Goal: Task Accomplishment & Management: Use online tool/utility

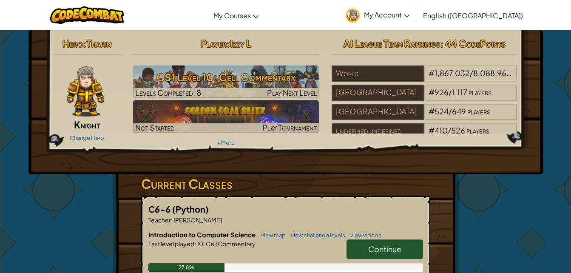
scroll to position [94, 0]
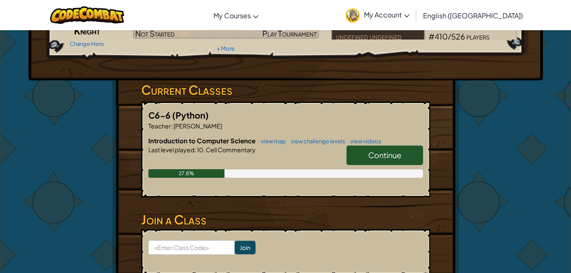
click at [372, 159] on span "Continue" at bounding box center [384, 155] width 33 height 10
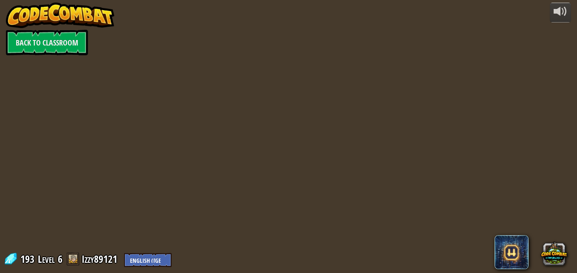
click at [388, 252] on div at bounding box center [288, 136] width 417 height 273
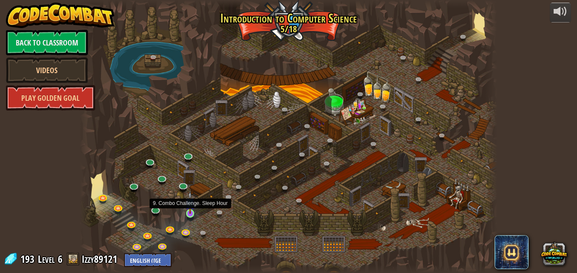
click at [191, 213] on img at bounding box center [190, 202] width 10 height 23
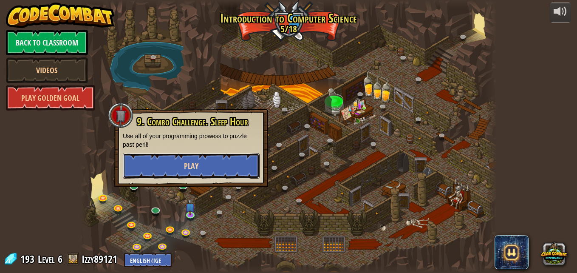
click at [195, 160] on button "Play" at bounding box center [191, 166] width 137 height 26
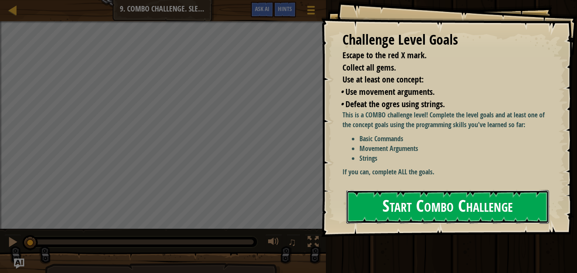
click at [423, 204] on button "Start Combo Challenge" at bounding box center [447, 207] width 203 height 34
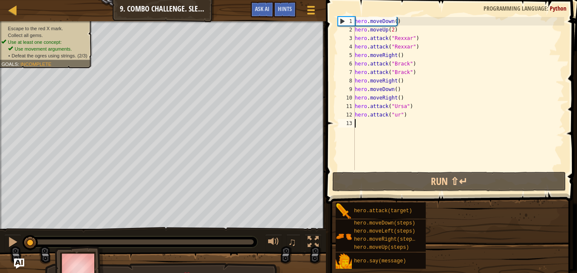
click at [423, 204] on div "hero.attack(target)" at bounding box center [381, 210] width 90 height 16
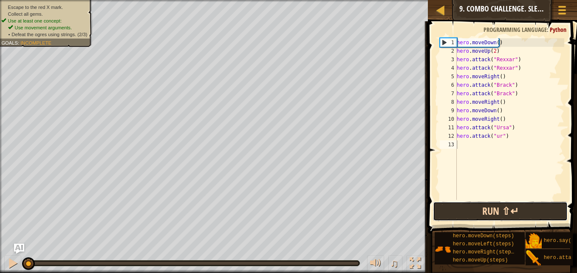
click at [477, 212] on button "Run ⇧↵" at bounding box center [500, 212] width 135 height 20
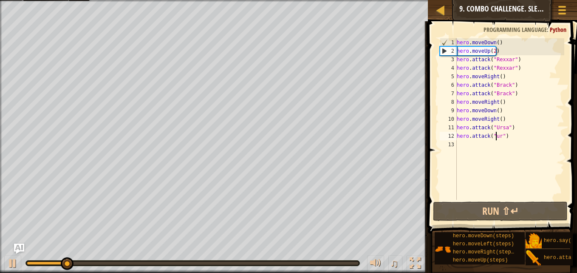
click at [497, 136] on div "hero . moveDown ( ) hero . moveUp ( 2 ) hero . attack ( "Rexxar" ) hero . attac…" at bounding box center [509, 127] width 109 height 179
click at [498, 136] on div "hero . moveDown ( ) hero . moveUp ( 2 ) hero . attack ( "Rexxar" ) hero . attac…" at bounding box center [509, 127] width 109 height 179
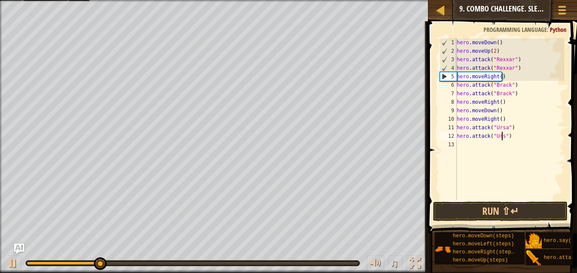
scroll to position [4, 4]
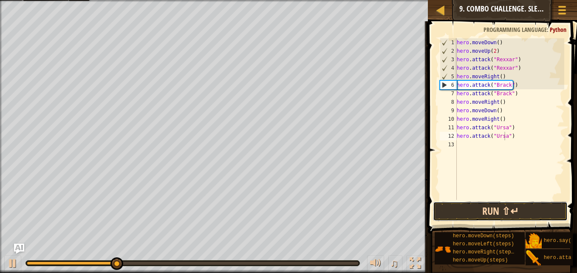
click at [494, 213] on button "Run ⇧↵" at bounding box center [500, 212] width 135 height 20
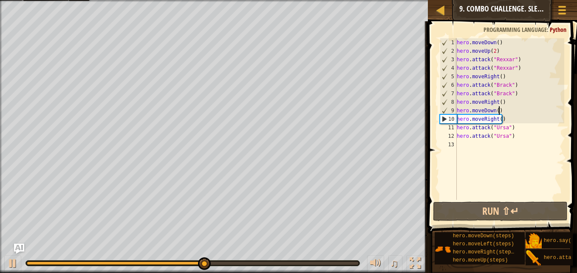
click at [508, 114] on div "hero . moveDown ( ) hero . moveUp ( 2 ) hero . attack ( "Rexxar" ) hero . attac…" at bounding box center [509, 127] width 109 height 179
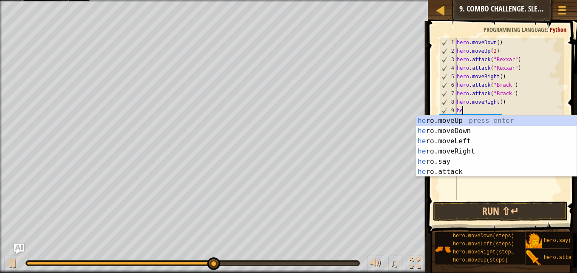
type textarea "h"
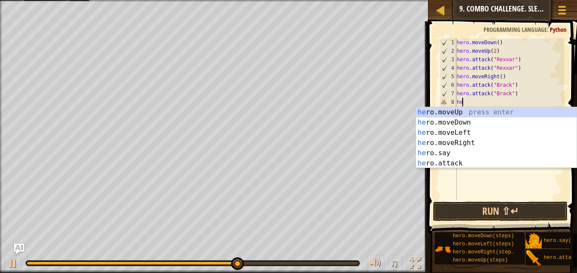
type textarea "h"
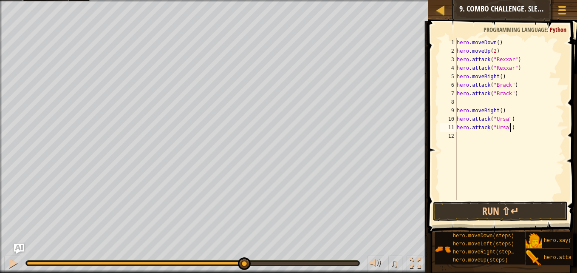
click at [519, 131] on div "hero . moveDown ( ) hero . moveUp ( 2 ) hero . attack ( "Rexxar" ) hero . attac…" at bounding box center [509, 127] width 109 height 179
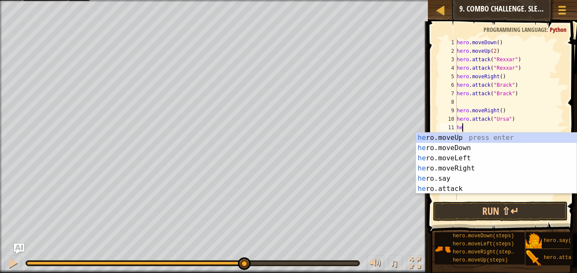
type textarea "h"
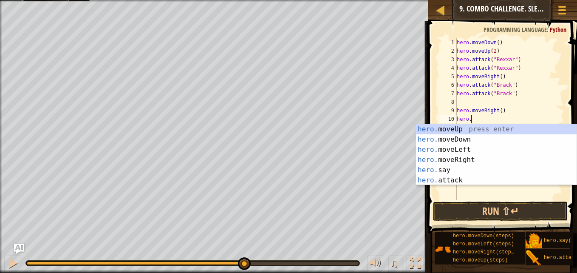
type textarea "h"
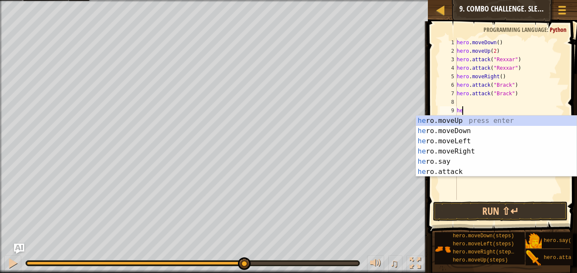
type textarea "h"
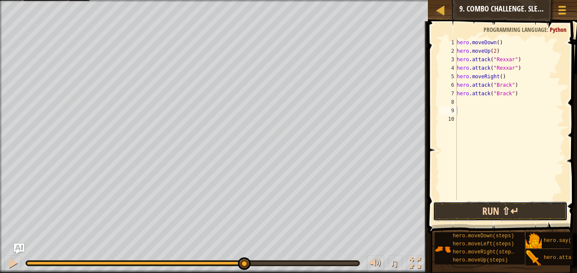
click at [516, 221] on button "Run ⇧↵" at bounding box center [500, 212] width 135 height 20
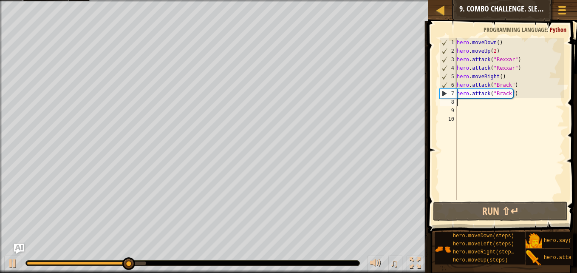
click at [461, 101] on div "hero . moveDown ( ) hero . moveUp ( 2 ) hero . attack ( "Rexxar" ) hero . attac…" at bounding box center [509, 127] width 109 height 179
type textarea "m"
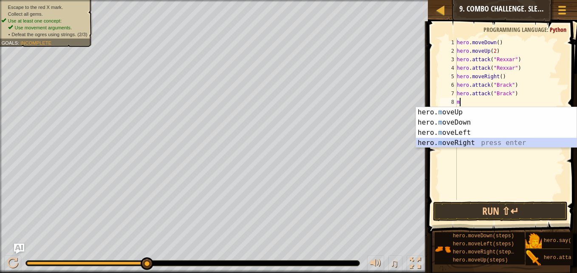
click at [468, 138] on div "hero. m oveUp press enter hero. m oveDown press enter hero. m oveLeft press ent…" at bounding box center [496, 137] width 161 height 61
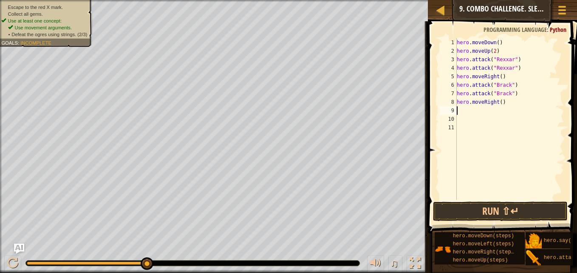
type textarea "m"
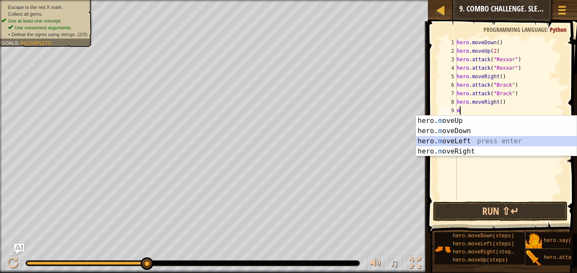
click at [474, 138] on div "hero. m oveUp press enter hero. m oveDown press enter hero. m oveLeft press ent…" at bounding box center [496, 146] width 161 height 61
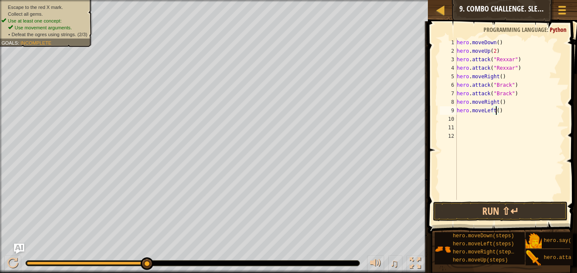
click at [497, 111] on div "hero . moveDown ( ) hero . moveUp ( 2 ) hero . attack ( "Rexxar" ) hero . attac…" at bounding box center [509, 127] width 109 height 179
type textarea "hero.moveLeft(2)"
click at [457, 115] on div "hero . moveDown ( ) hero . moveUp ( 2 ) hero . attack ( "Rexxar" ) hero . attac…" at bounding box center [509, 127] width 109 height 179
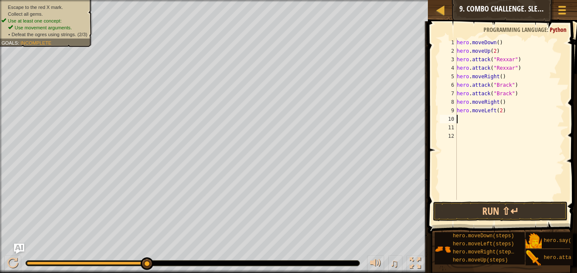
type textarea "m"
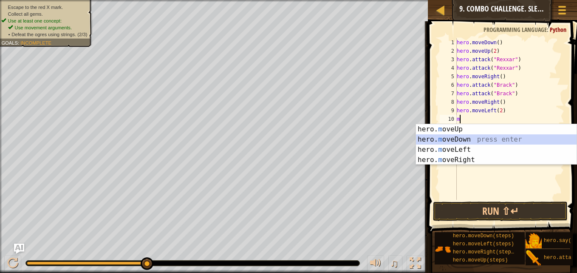
click at [469, 136] on div "hero. m oveUp press enter hero. m oveDown press enter hero. m oveLeft press ent…" at bounding box center [496, 154] width 161 height 61
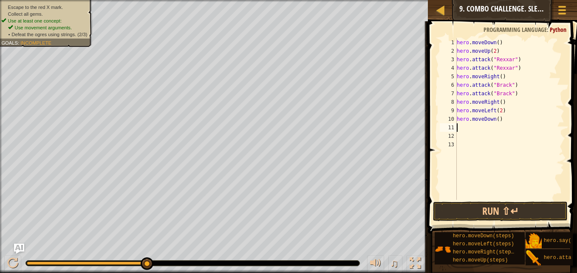
type textarea "m"
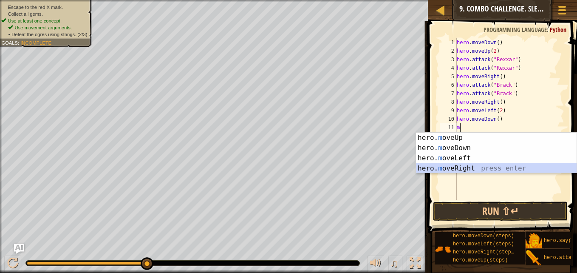
click at [472, 170] on div "hero. m oveUp press enter hero. m oveDown press enter hero. m oveLeft press ent…" at bounding box center [496, 163] width 161 height 61
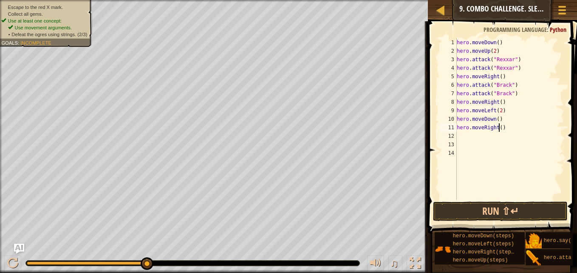
click at [499, 128] on div "hero . moveDown ( ) hero . moveUp ( 2 ) hero . attack ( "Rexxar" ) hero . attac…" at bounding box center [509, 127] width 109 height 179
type textarea "hero.moveRight(2)"
click at [463, 135] on div "hero . moveDown ( ) hero . moveUp ( 2 ) hero . attack ( "Rexxar" ) hero . attac…" at bounding box center [509, 127] width 109 height 179
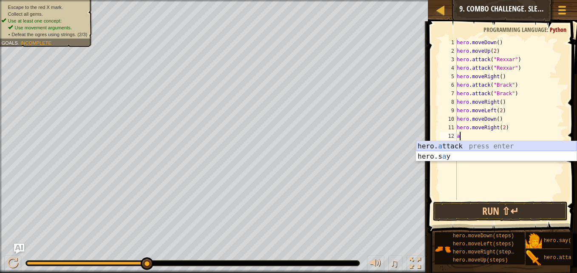
click at [466, 145] on div "hero. a ttack press enter hero.s a y press enter" at bounding box center [496, 161] width 161 height 41
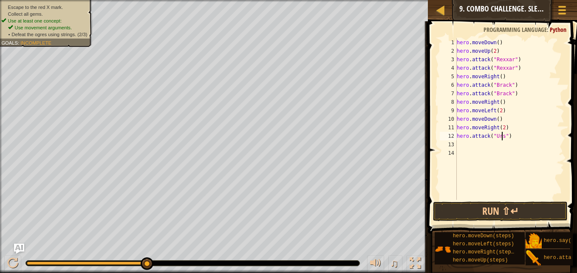
scroll to position [4, 4]
type textarea "hero.attack("Ursa")"
click at [469, 140] on div "hero . moveDown ( ) hero . moveUp ( 2 ) hero . attack ( "Rexxar" ) hero . attac…" at bounding box center [509, 127] width 109 height 179
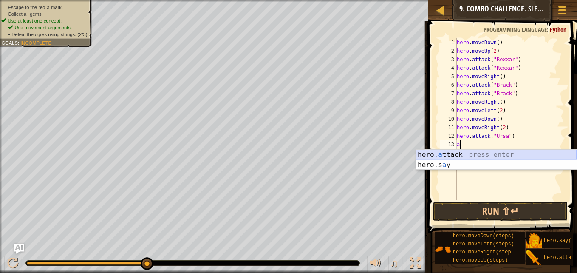
click at [469, 154] on div "hero. a ttack press enter hero.s a y press enter" at bounding box center [496, 170] width 161 height 41
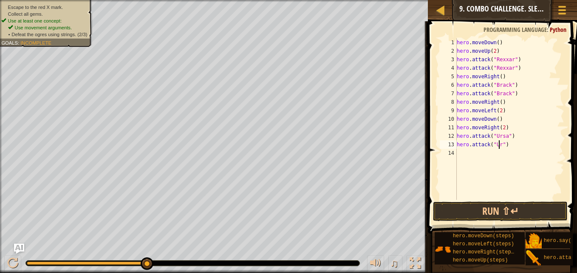
scroll to position [4, 4]
click at [491, 216] on button "Run ⇧↵" at bounding box center [500, 212] width 135 height 20
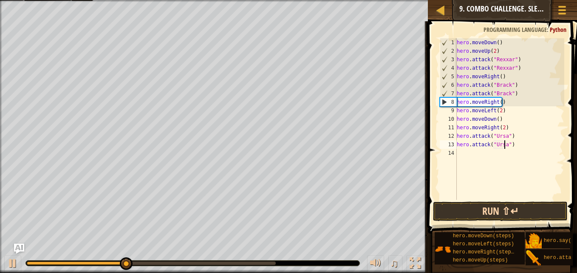
type textarea "hero.attack("Ursa")"
click at [520, 209] on button "Run ⇧↵" at bounding box center [500, 212] width 135 height 20
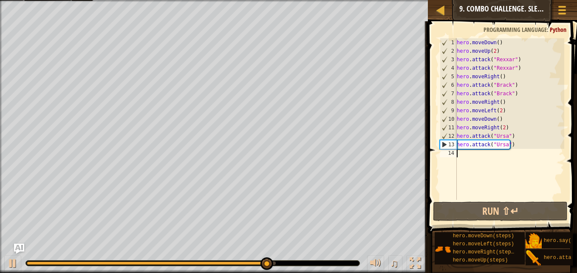
click at [479, 159] on div "hero . moveDown ( ) hero . moveUp ( 2 ) hero . attack ( "Rexxar" ) hero . attac…" at bounding box center [509, 127] width 109 height 179
type textarea "m"
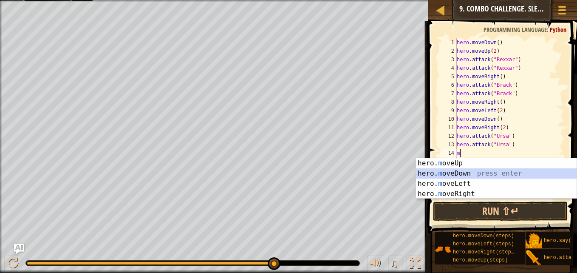
click at [471, 173] on div "hero. m oveUp press enter hero. m oveDown press enter hero. m oveLeft press ent…" at bounding box center [496, 188] width 161 height 61
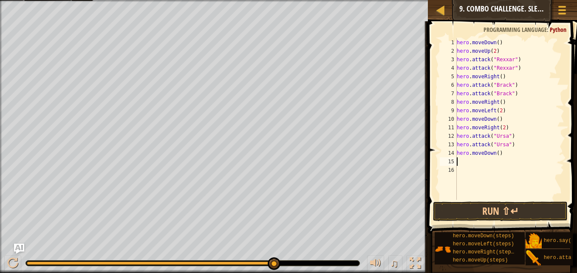
type textarea "m"
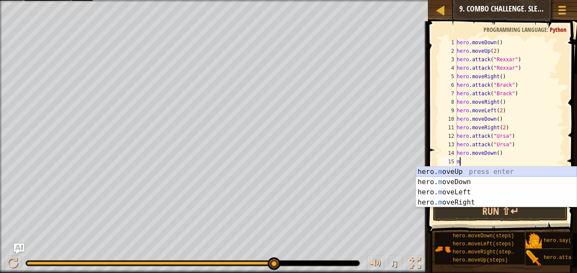
click at [466, 170] on div "hero. m oveUp press enter hero. m oveDown press enter hero. m oveLeft press ent…" at bounding box center [496, 197] width 161 height 61
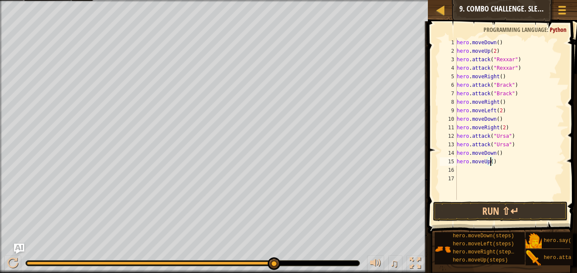
click at [491, 161] on div "hero . moveDown ( ) hero . moveUp ( 2 ) hero . attack ( "Rexxar" ) hero . attac…" at bounding box center [509, 127] width 109 height 179
type textarea "hero.moveUp(2)"
click at [471, 170] on div "hero . moveDown ( ) hero . moveUp ( 2 ) hero . attack ( "Rexxar" ) hero . attac…" at bounding box center [509, 127] width 109 height 179
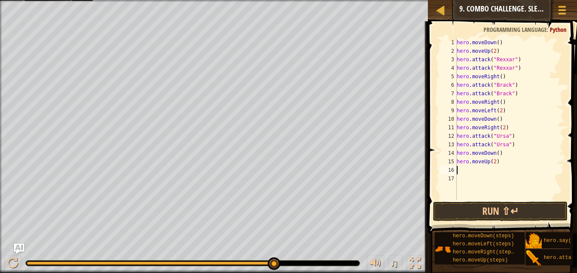
type textarea "m"
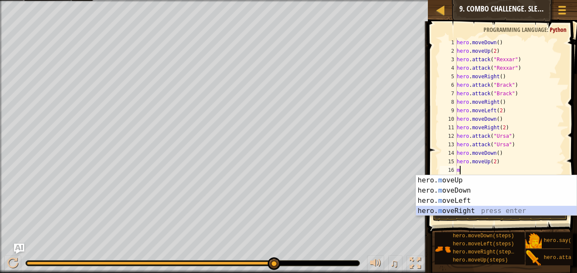
click at [470, 209] on div "hero. m oveUp press enter hero. m oveDown press enter hero. m oveLeft press ent…" at bounding box center [496, 205] width 161 height 61
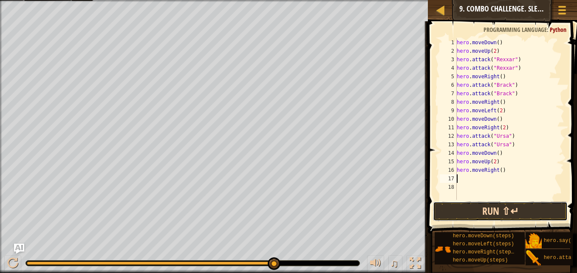
click at [466, 217] on button "Run ⇧↵" at bounding box center [500, 212] width 135 height 20
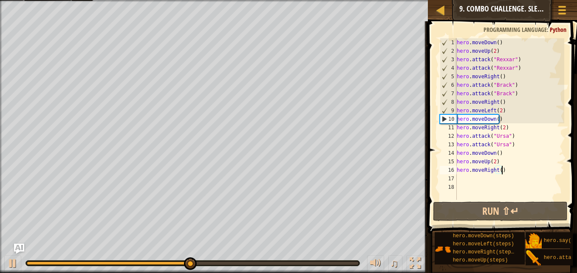
click at [504, 171] on div "hero . moveDown ( ) hero . moveUp ( 2 ) hero . attack ( "Rexxar" ) hero . attac…" at bounding box center [509, 127] width 109 height 179
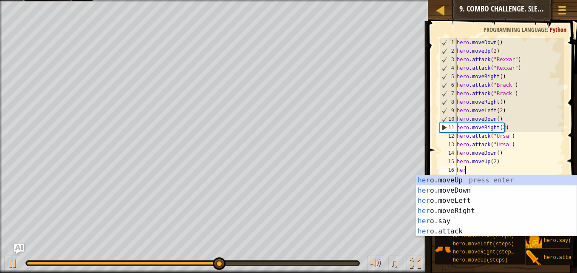
type textarea "h"
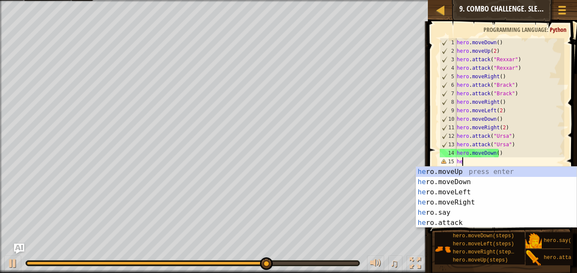
type textarea "h"
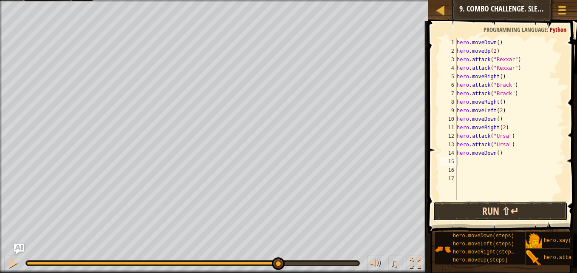
click at [502, 210] on button "Run ⇧↵" at bounding box center [500, 212] width 135 height 20
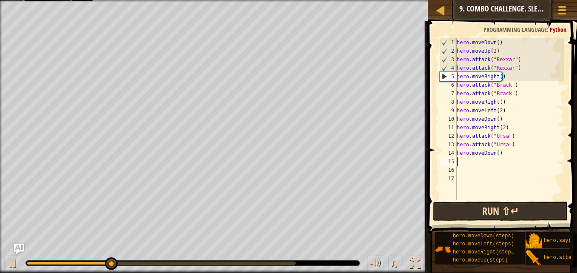
type textarea "m"
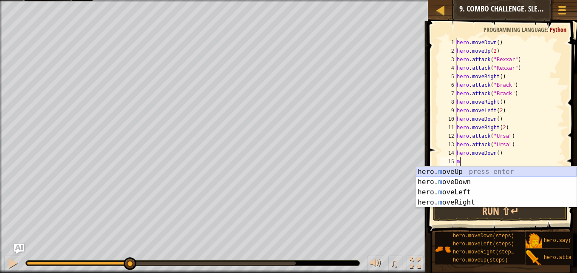
click at [493, 170] on div "hero. m oveUp press enter hero. m oveDown press enter hero. m oveLeft press ent…" at bounding box center [496, 197] width 161 height 61
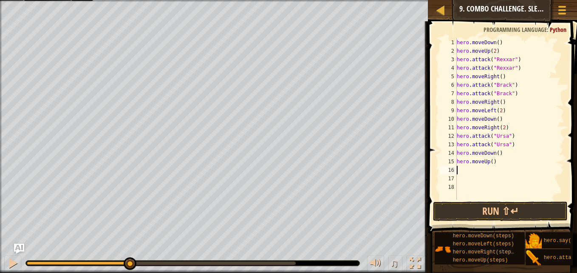
type textarea "m"
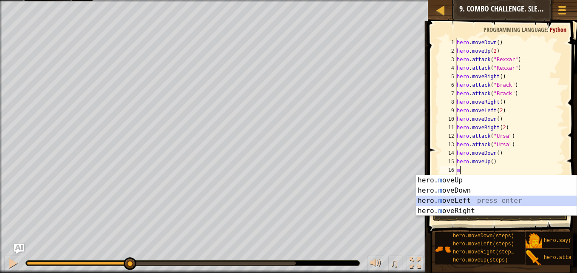
click at [474, 196] on div "hero. m oveUp press enter hero. m oveDown press enter hero. m oveLeft press ent…" at bounding box center [496, 205] width 161 height 61
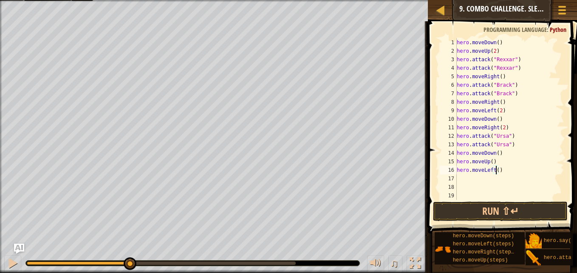
click at [496, 171] on div "hero . moveDown ( ) hero . moveUp ( 2 ) hero . attack ( "Rexxar" ) hero . attac…" at bounding box center [509, 127] width 109 height 179
type textarea "hero.moveLeft(2)"
click at [462, 176] on div "hero . moveDown ( ) hero . moveUp ( 2 ) hero . attack ( "Rexxar" ) hero . attac…" at bounding box center [509, 127] width 109 height 179
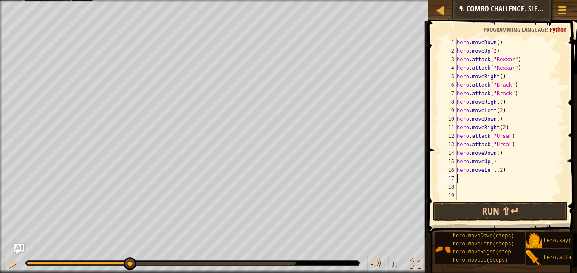
type textarea "m"
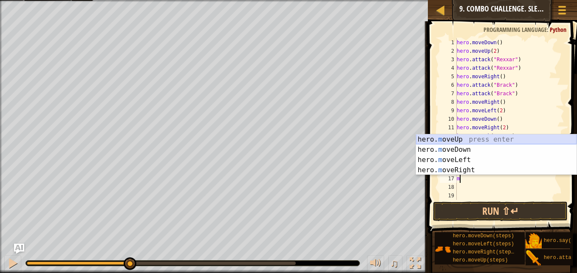
click at [477, 136] on div "hero. m oveUp press enter hero. m oveDown press enter hero. m oveLeft press ent…" at bounding box center [496, 164] width 161 height 61
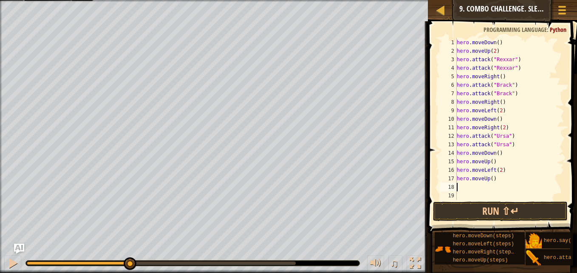
type textarea "m"
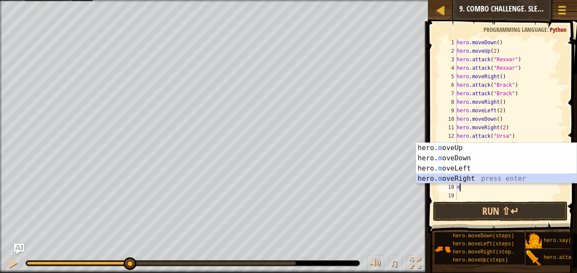
click at [464, 177] on div "hero. m oveUp press enter hero. m oveDown press enter hero. m oveLeft press ent…" at bounding box center [496, 173] width 161 height 61
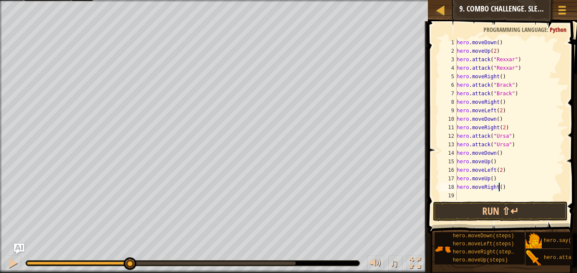
click at [498, 189] on div "hero . moveDown ( ) hero . moveUp ( 2 ) hero . attack ( "Rexxar" ) hero . attac…" at bounding box center [506, 127] width 103 height 179
type textarea "hero.moveRight(3)"
click at [486, 216] on button "Run ⇧↵" at bounding box center [500, 212] width 135 height 20
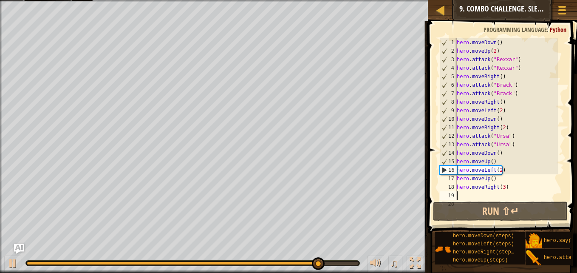
click at [501, 187] on div "hero . moveDown ( ) hero . moveUp ( 2 ) hero . attack ( "Rexxar" ) hero . attac…" at bounding box center [506, 127] width 103 height 179
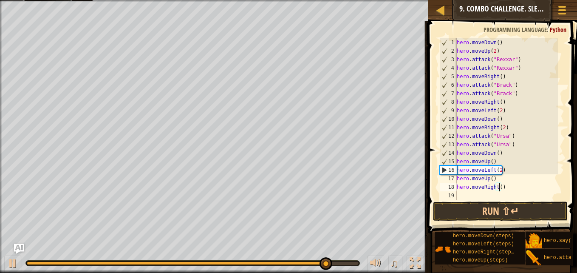
scroll to position [4, 3]
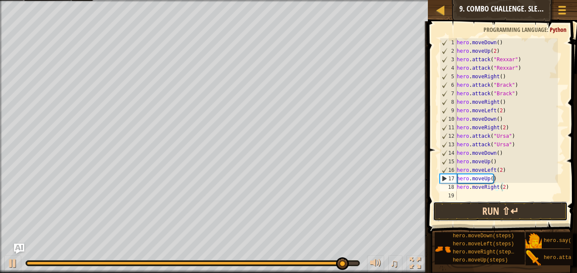
click at [509, 210] on button "Run ⇧↵" at bounding box center [500, 212] width 135 height 20
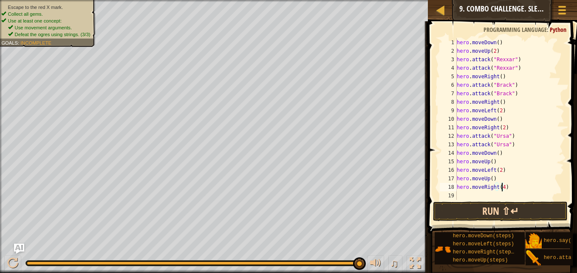
type textarea "hero.moveRight(4)"
click at [508, 210] on button "Run ⇧↵" at bounding box center [500, 212] width 135 height 20
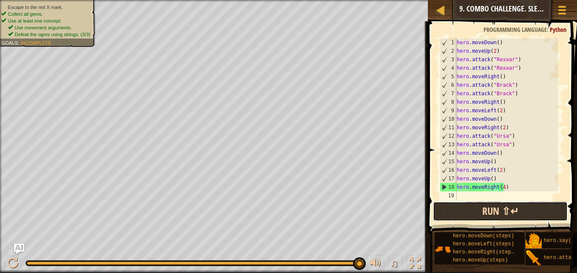
click at [508, 210] on button "Run ⇧↵" at bounding box center [500, 212] width 135 height 20
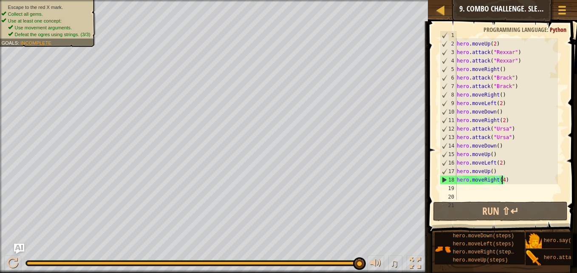
scroll to position [8, 0]
click at [462, 187] on div "hero . moveDown ( ) hero . moveUp ( 2 ) hero . attack ( "Rexxar" ) hero . attac…" at bounding box center [506, 120] width 103 height 179
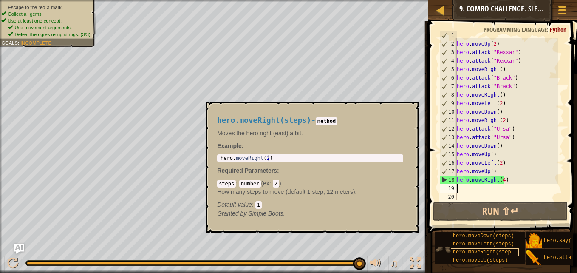
scroll to position [6, 0]
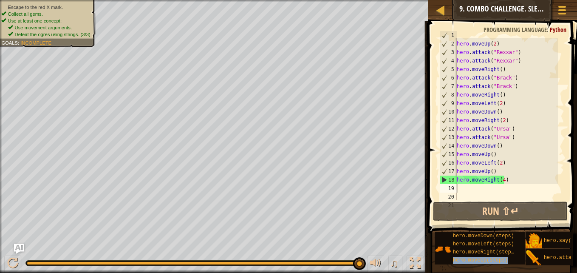
drag, startPoint x: 478, startPoint y: 251, endPoint x: 471, endPoint y: 188, distance: 63.8
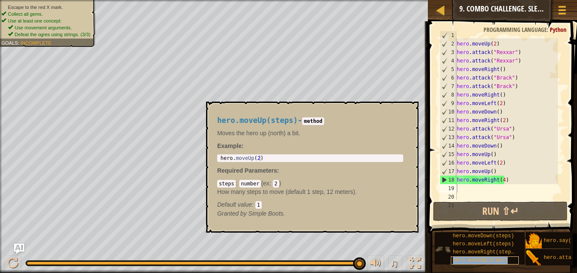
drag, startPoint x: 471, startPoint y: 188, endPoint x: 466, endPoint y: 254, distance: 66.5
click at [466, 257] on span "hero.moveUp(steps)" at bounding box center [480, 260] width 55 height 6
drag, startPoint x: 466, startPoint y: 254, endPoint x: 467, endPoint y: 248, distance: 6.4
drag, startPoint x: 467, startPoint y: 248, endPoint x: 471, endPoint y: 254, distance: 7.6
click at [471, 257] on span "hero.moveUp(steps)" at bounding box center [480, 260] width 55 height 6
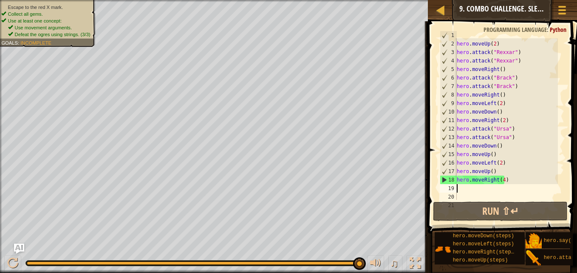
type textarea "m"
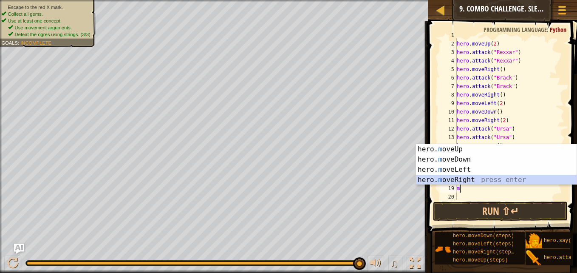
click at [462, 178] on div "hero. m oveUp press enter hero. m oveDown press enter hero. m oveLeft press ent…" at bounding box center [496, 174] width 161 height 61
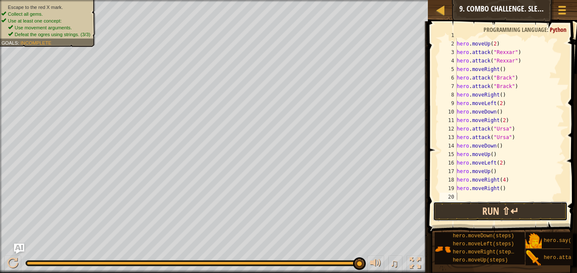
click at [452, 210] on button "Run ⇧↵" at bounding box center [500, 212] width 135 height 20
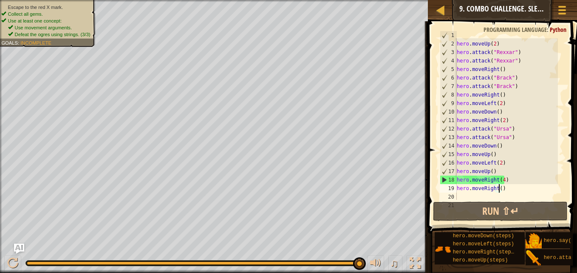
click at [498, 187] on div "hero . moveDown ( ) hero . moveUp ( 2 ) hero . attack ( "Rexxar" ) hero . attac…" at bounding box center [506, 120] width 103 height 179
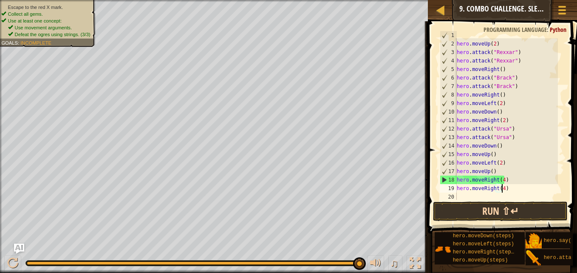
scroll to position [4, 3]
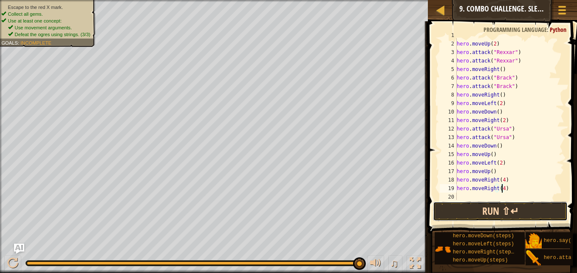
click at [521, 211] on button "Run ⇧↵" at bounding box center [500, 212] width 135 height 20
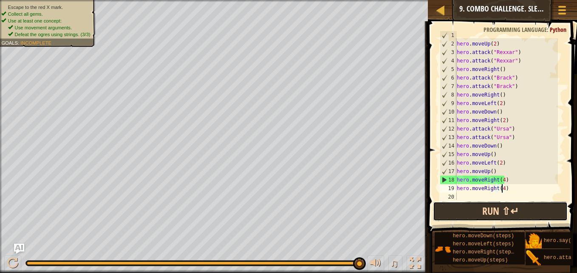
click at [526, 217] on button "Run ⇧↵" at bounding box center [500, 212] width 135 height 20
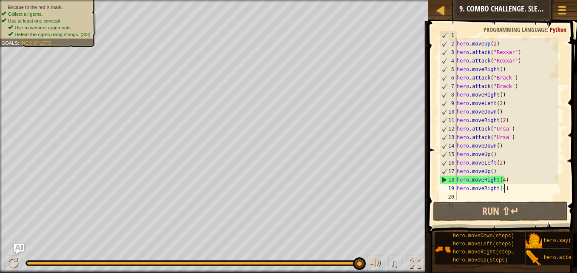
click at [513, 191] on div "hero . moveDown ( ) hero . moveUp ( 2 ) hero . attack ( "Rexxar" ) hero . attac…" at bounding box center [506, 120] width 103 height 179
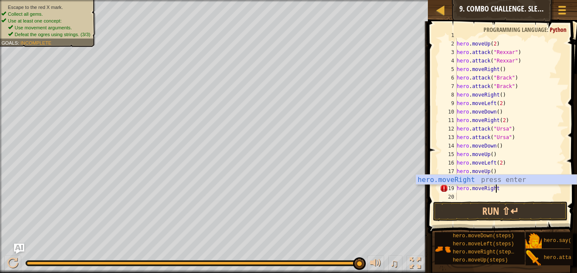
scroll to position [4, 3]
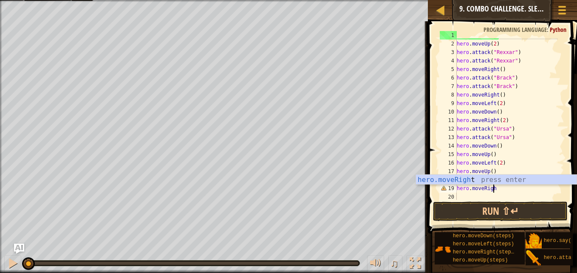
drag, startPoint x: 358, startPoint y: 262, endPoint x: 0, endPoint y: 264, distance: 358.0
click at [0, 0] on html "Map Introduction to Computer Science 9. Combo Challenge. Sleep Hour Game Menu D…" at bounding box center [288, 0] width 577 height 0
type textarea "h"
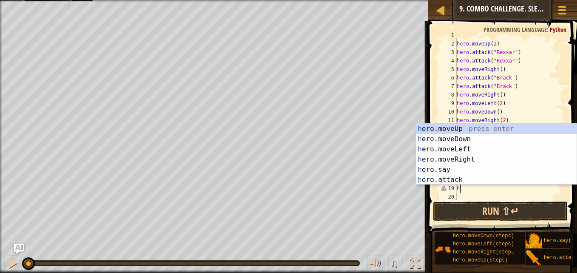
scroll to position [4, 0]
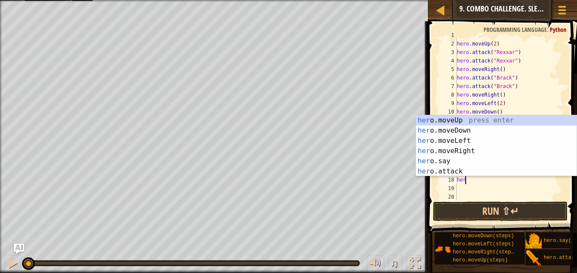
type textarea "h"
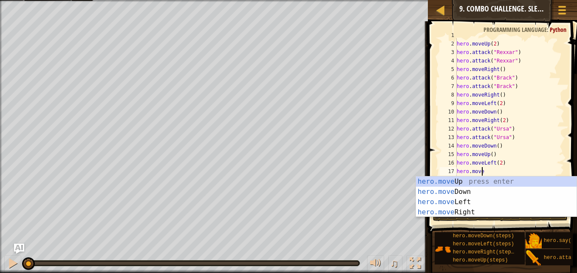
type textarea "h"
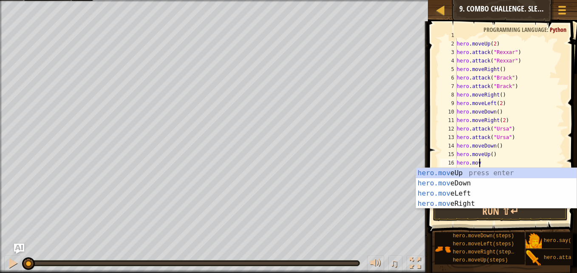
type textarea "h"
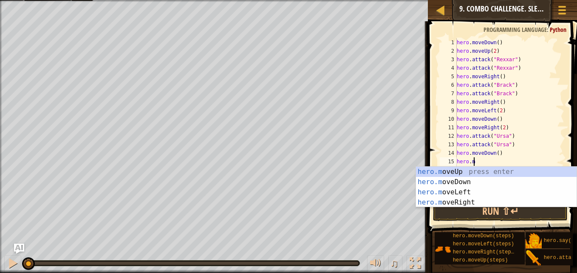
type textarea "h"
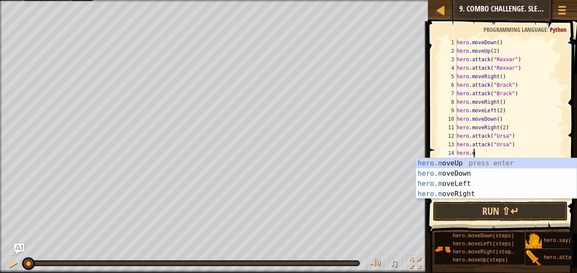
type textarea "h"
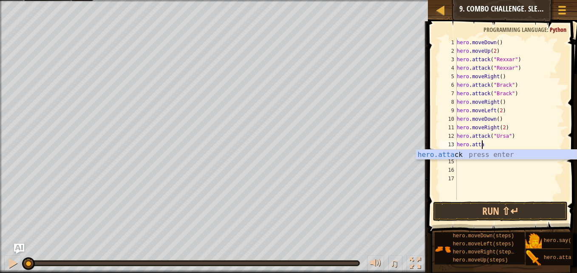
type textarea "h"
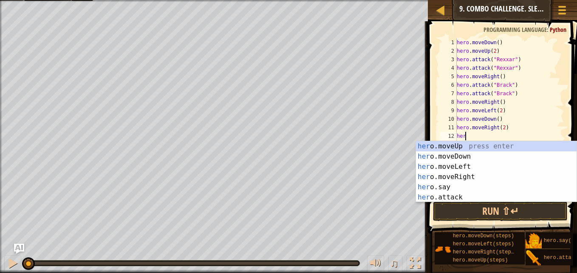
type textarea "h"
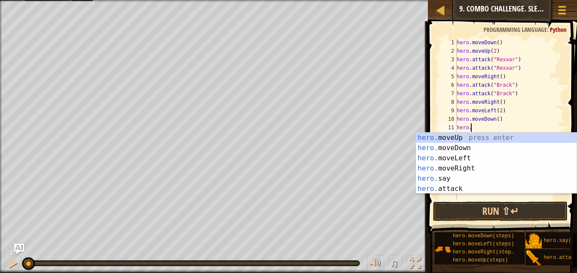
type textarea "h"
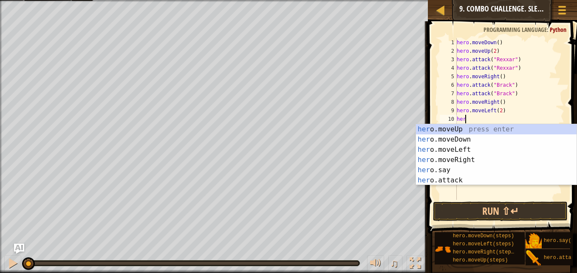
type textarea "h"
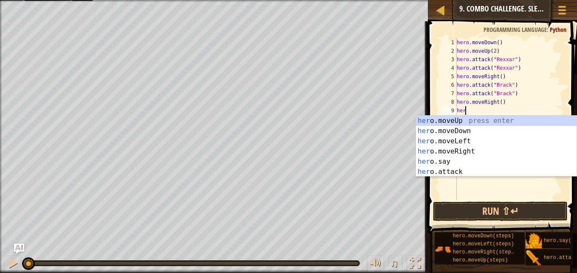
type textarea "h"
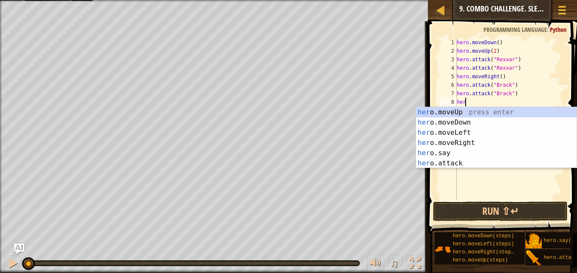
type textarea "h"
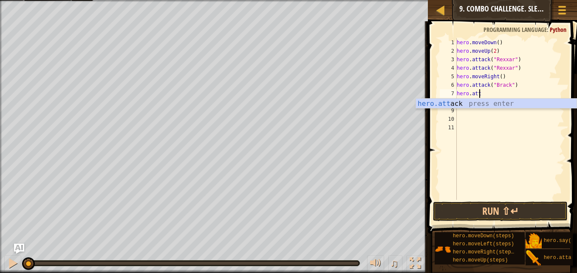
type textarea "h"
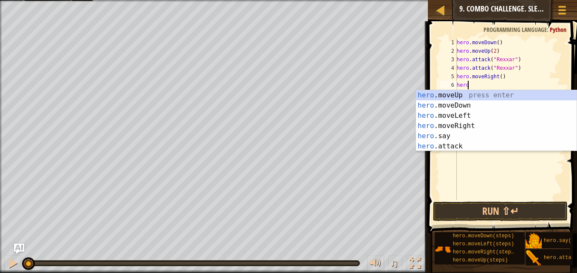
type textarea "h"
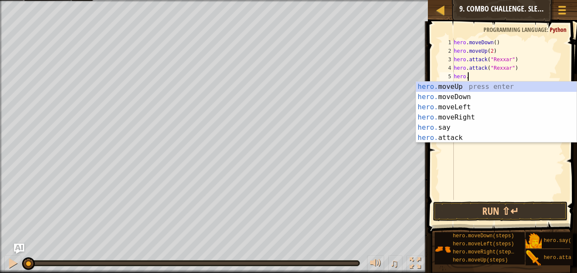
type textarea "h"
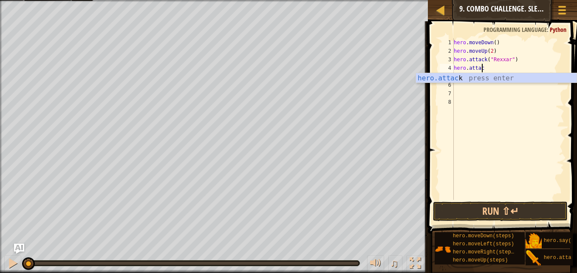
type textarea "h"
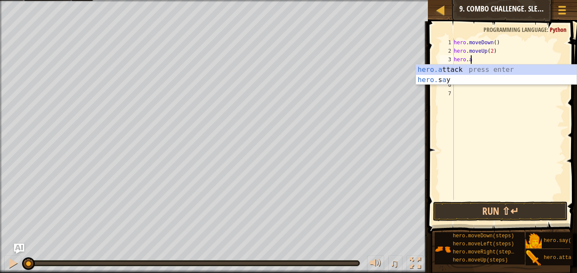
type textarea "h"
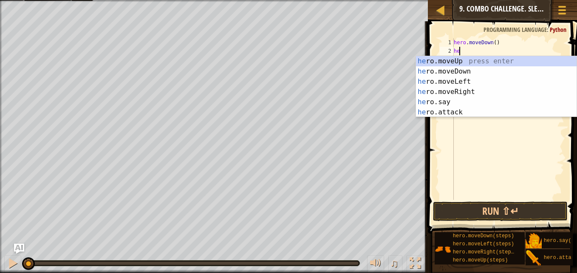
type textarea "h"
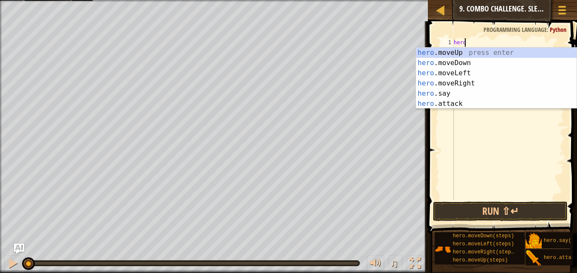
type textarea "h"
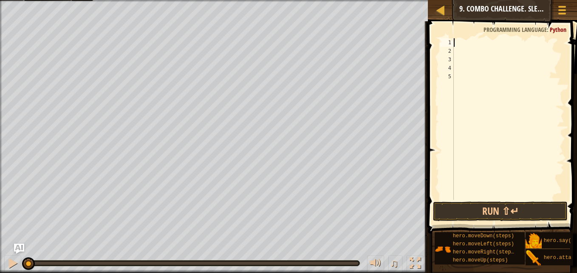
type textarea "r"
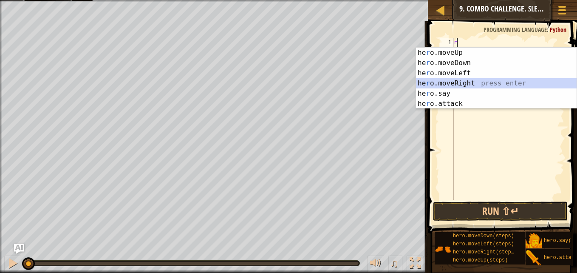
click at [473, 80] on div "he r o.moveUp press enter he r o.moveDown press enter he r o.moveLeft press ent…" at bounding box center [496, 89] width 161 height 82
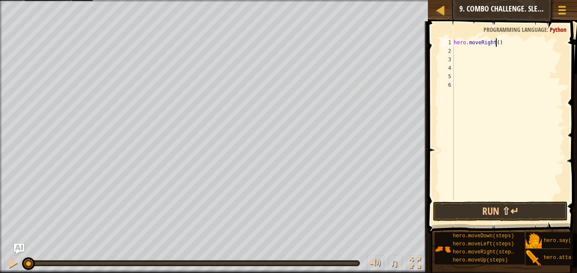
click at [495, 43] on div "hero . moveRight ( )" at bounding box center [508, 127] width 112 height 179
type textarea "hero.moveRight(2)"
click at [474, 209] on button "Run ⇧↵" at bounding box center [500, 212] width 135 height 20
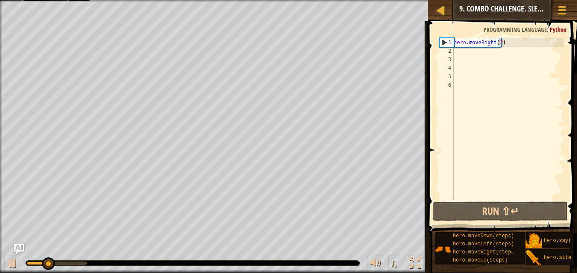
click at [13, 255] on div "♫" at bounding box center [214, 261] width 428 height 26
click at [14, 264] on div at bounding box center [12, 263] width 11 height 11
click at [472, 55] on div "hero . moveRight ( 2 )" at bounding box center [508, 127] width 112 height 179
click at [469, 50] on div "hero . moveRight ( 2 )" at bounding box center [508, 127] width 112 height 179
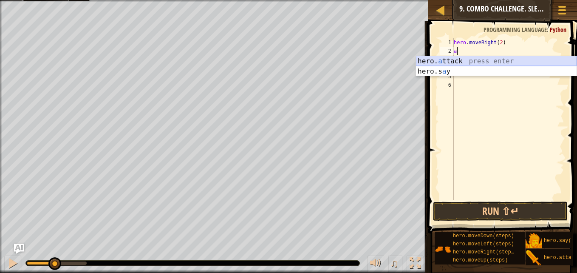
click at [458, 62] on div "hero. a ttack press enter hero.s a y press enter" at bounding box center [496, 76] width 161 height 41
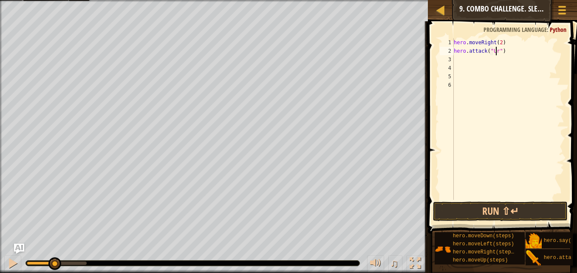
scroll to position [4, 4]
type textarea "hero.attack("Ursa")"
drag, startPoint x: 456, startPoint y: 65, endPoint x: 458, endPoint y: 60, distance: 4.8
click at [458, 60] on div "hero . moveRight ( 2 ) hero . attack ( "Ursa" )" at bounding box center [508, 127] width 112 height 179
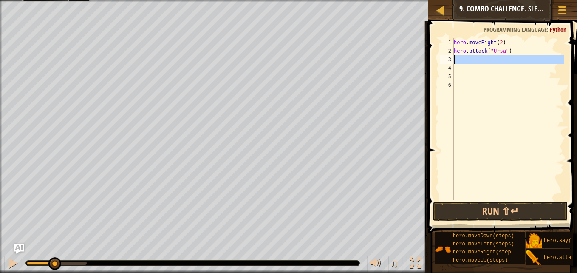
click at [458, 60] on div "hero . moveRight ( 2 ) hero . attack ( "Ursa" )" at bounding box center [508, 119] width 112 height 162
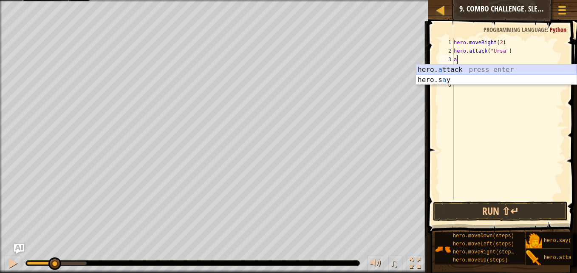
click at [460, 70] on div "hero. a ttack press enter hero.s a y press enter" at bounding box center [496, 85] width 161 height 41
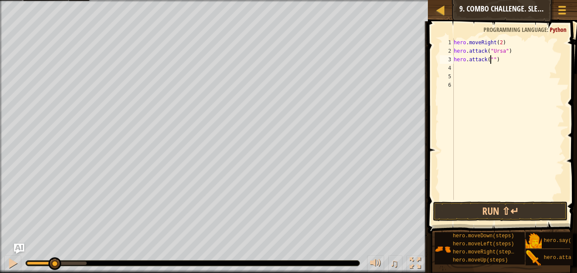
scroll to position [4, 3]
click at [497, 61] on div "hero . moveRight ( 2 ) hero . attack ( "Ursa" ) hero . attack ( "" )" at bounding box center [508, 127] width 112 height 179
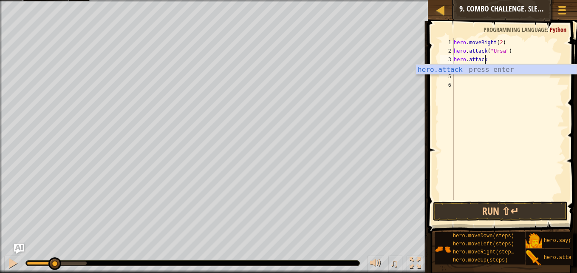
scroll to position [4, 2]
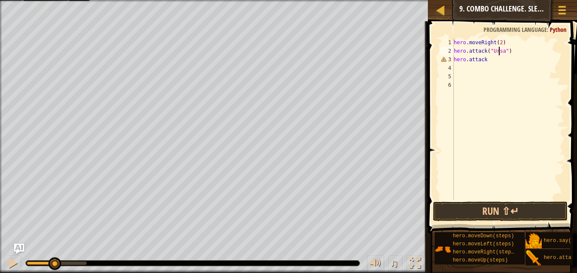
click at [499, 51] on div "hero . moveRight ( 2 ) hero . attack ( "Ursa" ) hero . attack" at bounding box center [508, 127] width 112 height 179
click at [503, 50] on div "hero . moveRight ( 2 ) hero . attack ( "Ursa" ) hero . attack" at bounding box center [508, 127] width 112 height 179
click at [486, 60] on div "hero . moveRight ( 2 ) hero . attack ( "Ursa" ) hero . attack" at bounding box center [508, 127] width 112 height 179
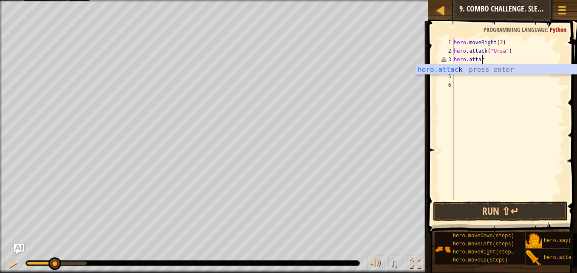
scroll to position [4, 1]
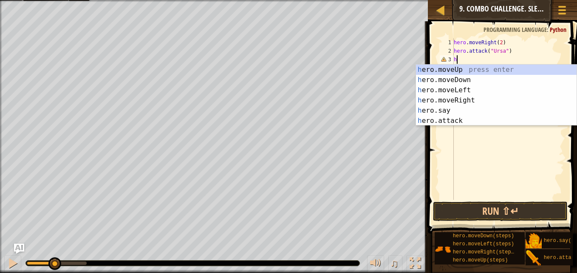
type textarea "h"
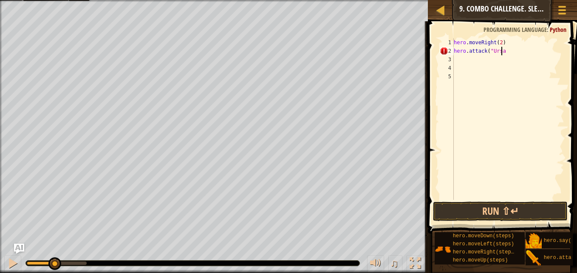
scroll to position [4, 4]
type textarea "hero.attack("Ursa")"
click at [466, 60] on div "hero . moveRight ( 2 ) hero . attack ( "Ursa" )" at bounding box center [508, 127] width 112 height 179
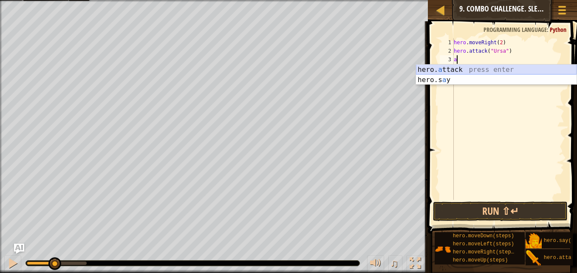
click at [460, 68] on div "hero. a ttack press enter hero.s a y press enter" at bounding box center [496, 85] width 161 height 41
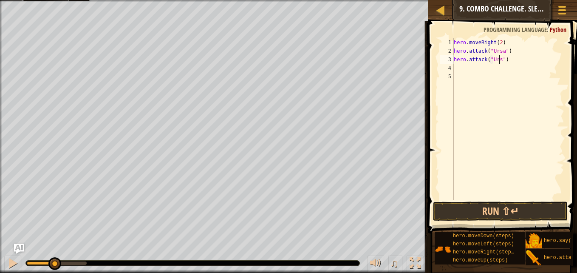
scroll to position [4, 4]
type textarea "hero.attack("Ursa")"
click at [474, 71] on div "hero . moveRight ( 2 ) hero . attack ( "Ursa" ) hero . attack ( "Ursa" )" at bounding box center [508, 127] width 112 height 179
type textarea "d"
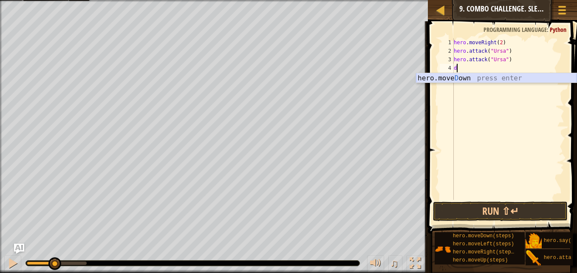
click at [476, 78] on div "hero.[PERSON_NAME] own press enter" at bounding box center [496, 88] width 161 height 31
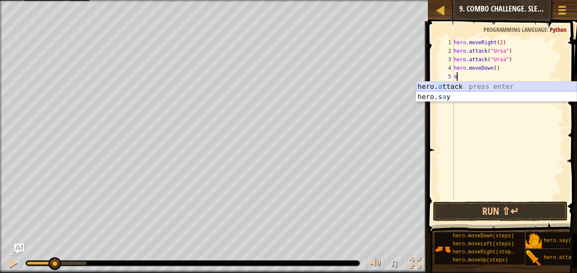
click at [481, 85] on div "hero. a ttack press enter hero.s a y press enter" at bounding box center [496, 102] width 161 height 41
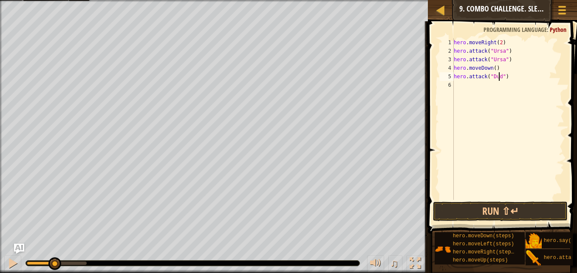
scroll to position [4, 4]
type textarea "hero.attack("Dudle")"
click at [470, 81] on div "hero . moveRight ( 2 ) hero . attack ( "Ursa" ) hero . attack ( "Ursa" ) hero .…" at bounding box center [508, 127] width 112 height 179
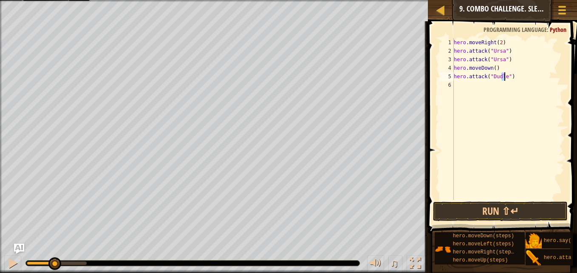
click at [504, 76] on div "hero . moveRight ( 2 ) hero . attack ( "Ursa" ) hero . attack ( "Ursa" ) hero .…" at bounding box center [508, 127] width 112 height 179
click at [504, 76] on div "hero . moveRight ( 2 ) hero . attack ( "Ursa" ) hero . attack ( "Ursa" ) hero .…" at bounding box center [508, 119] width 112 height 162
click at [480, 209] on button "Run ⇧↵" at bounding box center [500, 212] width 135 height 20
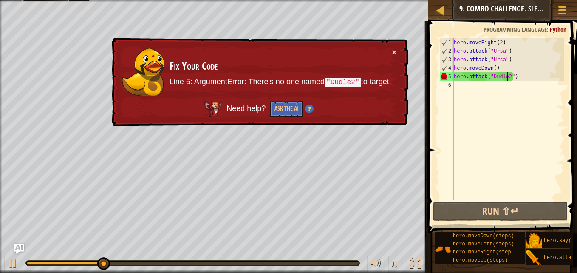
type textarea "hero.attack("Dudle")"
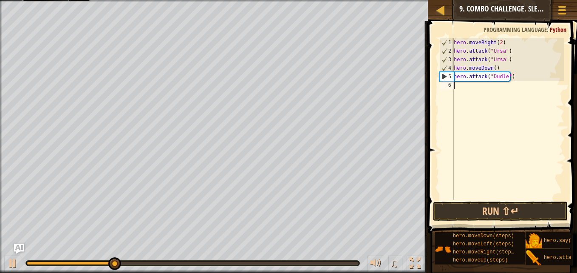
click at [460, 81] on div "hero . moveRight ( 2 ) hero . attack ( "Ursa" ) hero . attack ( "Ursa" ) hero .…" at bounding box center [508, 127] width 112 height 179
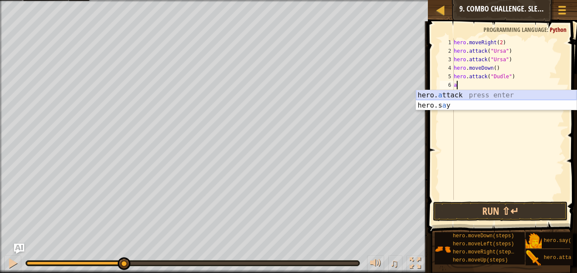
click at [474, 93] on div "hero. a ttack press enter hero.s a y press enter" at bounding box center [496, 110] width 161 height 41
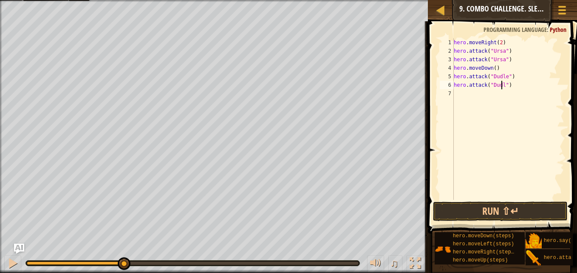
type textarea "hero.attack("Dudle")"
click at [469, 94] on div "hero . moveRight ( 2 ) hero . attack ( "Ursa" ) hero . attack ( "Ursa" ) hero .…" at bounding box center [508, 127] width 112 height 179
type textarea "r"
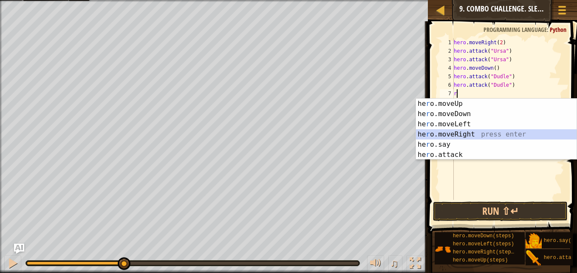
click at [463, 133] on div "he r o.moveUp press enter he r o.moveDown press enter he r o.moveLeft press ent…" at bounding box center [496, 140] width 161 height 82
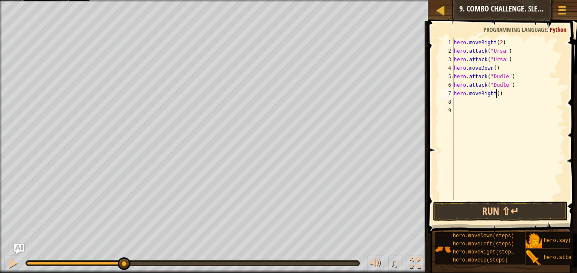
click at [495, 92] on div "hero . moveRight ( 2 ) hero . attack ( "Ursa" ) hero . attack ( "Ursa" ) hero .…" at bounding box center [508, 127] width 112 height 179
type textarea "hero.moveRight(2)"
click at [471, 104] on div "hero . moveRight ( 2 ) hero . attack ( "Ursa" ) hero . attack ( "Ursa" ) hero .…" at bounding box center [508, 127] width 112 height 179
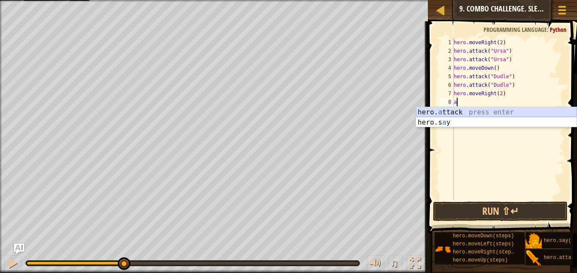
click at [475, 110] on div "hero. a ttack press enter hero.s a y press enter" at bounding box center [496, 127] width 161 height 41
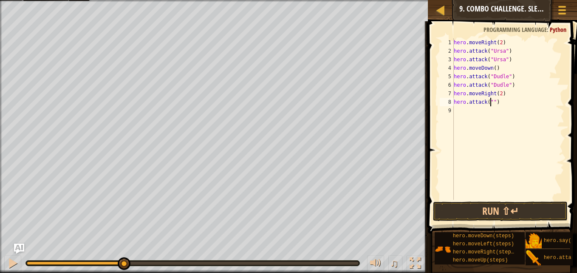
scroll to position [4, 3]
type textarea "hero.attack("Bubble")"
click at [457, 114] on div "hero . moveRight ( 2 ) hero . attack ( "Ursa" ) hero . attack ( "Ursa" ) hero .…" at bounding box center [508, 127] width 112 height 179
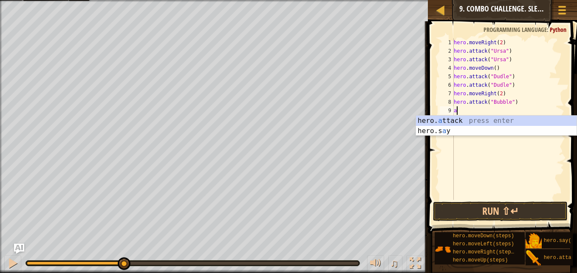
scroll to position [4, 0]
click at [462, 120] on div "hero. a ttack press enter hero.s a y press enter" at bounding box center [496, 136] width 161 height 41
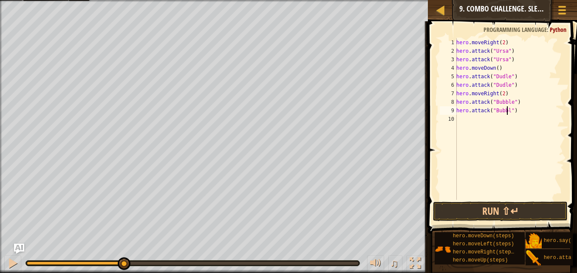
type textarea "hero.attack("Bubble")"
click at [463, 121] on div "hero . moveRight ( 2 ) hero . attack ( "Ursa" ) hero . attack ( "Ursa" ) hero .…" at bounding box center [510, 127] width 110 height 179
type textarea "u"
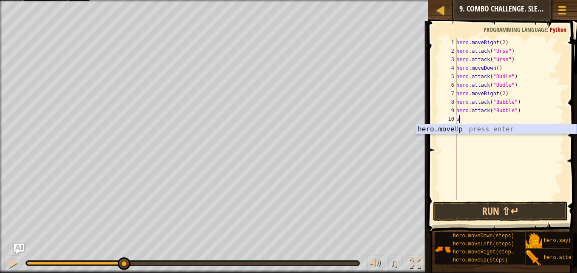
click at [464, 128] on div "hero.move U p press enter" at bounding box center [496, 139] width 161 height 31
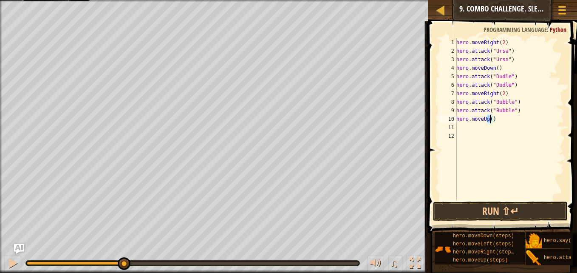
click at [489, 119] on div "hero . moveRight ( 2 ) hero . attack ( "Ursa" ) hero . attack ( "Ursa" ) hero .…" at bounding box center [510, 127] width 110 height 179
click at [489, 119] on div "hero . moveRight ( 2 ) hero . attack ( "Ursa" ) hero . attack ( "Ursa" ) hero .…" at bounding box center [510, 119] width 110 height 162
type textarea "hero.moveUp(2)"
click at [467, 134] on div "hero . moveRight ( 2 ) hero . attack ( "Ursa" ) hero . attack ( "Ursa" ) hero .…" at bounding box center [510, 127] width 110 height 179
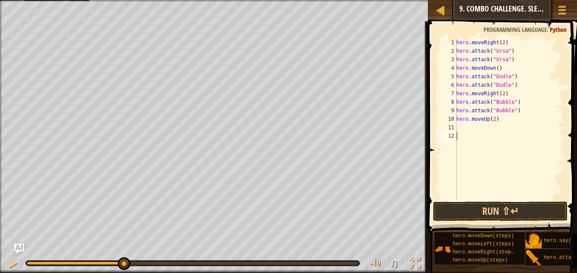
scroll to position [4, 0]
click at [461, 126] on div "hero . moveRight ( 2 ) hero . attack ( "Ursa" ) hero . attack ( "Ursa" ) hero .…" at bounding box center [510, 127] width 110 height 179
type textarea "hero.attack("Rexxar")"
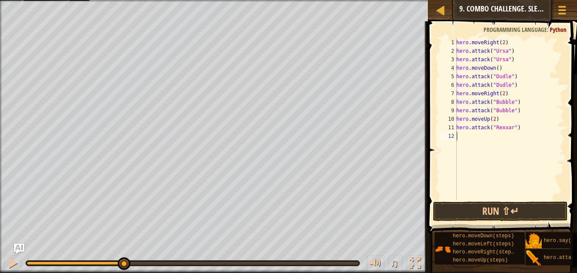
click at [463, 136] on div "hero . moveRight ( 2 ) hero . attack ( "Ursa" ) hero . attack ( "Ursa" ) hero .…" at bounding box center [510, 127] width 110 height 179
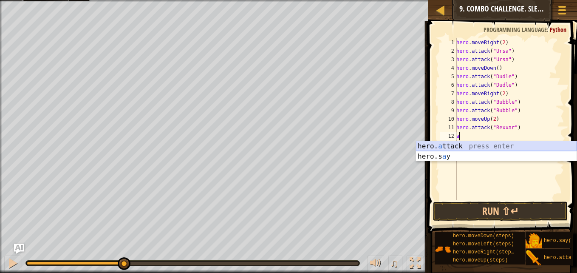
click at [467, 146] on div "hero. a ttack press enter hero.s a y press enter" at bounding box center [496, 161] width 161 height 41
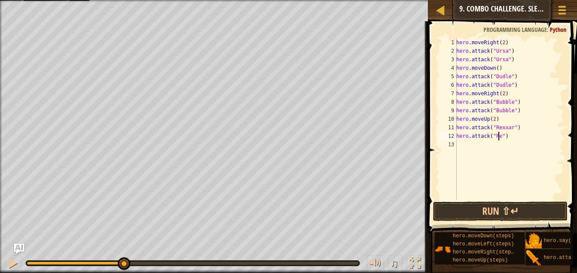
scroll to position [4, 4]
type textarea "hero.attack("Rexxar")"
click at [467, 146] on div "hero . moveRight ( 2 ) hero . attack ( "Ursa" ) hero . attack ( "Ursa" ) hero .…" at bounding box center [510, 127] width 110 height 179
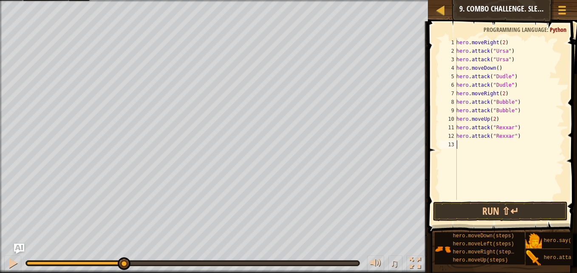
type textarea "r"
click at [488, 145] on div "hero . moveRight ( 2 ) hero . attack ( "Ursa" ) hero . attack ( "Ursa" ) hero .…" at bounding box center [510, 127] width 110 height 179
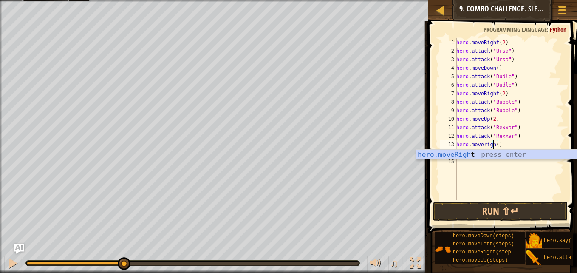
scroll to position [4, 3]
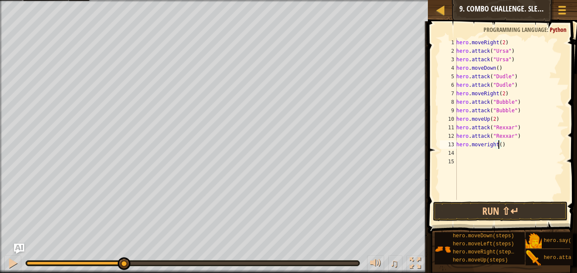
click at [498, 144] on div "hero . moveRight ( 2 ) hero . attack ( "Ursa" ) hero . attack ( "Ursa" ) hero .…" at bounding box center [510, 127] width 110 height 179
click at [512, 211] on button "Run ⇧↵" at bounding box center [500, 212] width 135 height 20
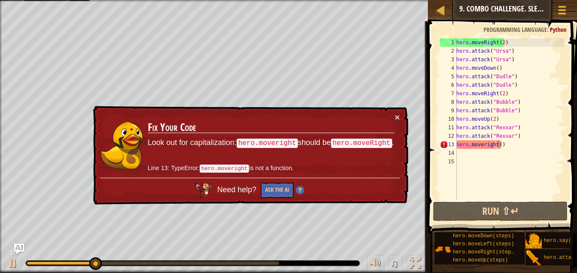
click at [400, 112] on div "× Fix Your Code Look out for capitalization: hero.moveright should be hero.move…" at bounding box center [250, 155] width 318 height 99
click at [503, 145] on div "hero . moveRight ( 2 ) hero . attack ( "Ursa" ) hero . attack ( "Ursa" ) hero .…" at bounding box center [510, 127] width 110 height 179
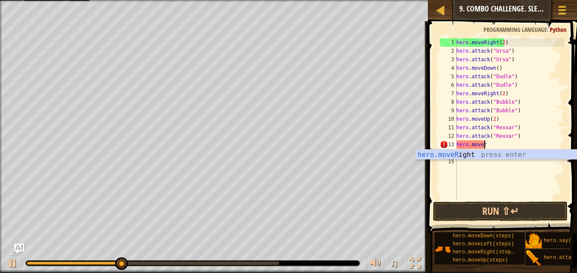
scroll to position [4, 0]
type textarea "h"
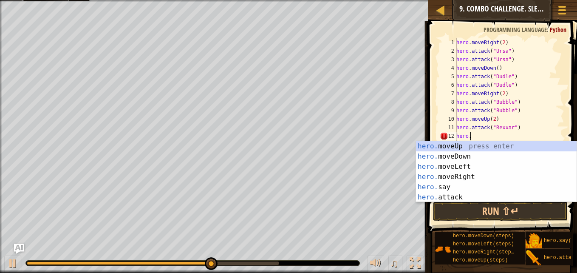
type textarea "h"
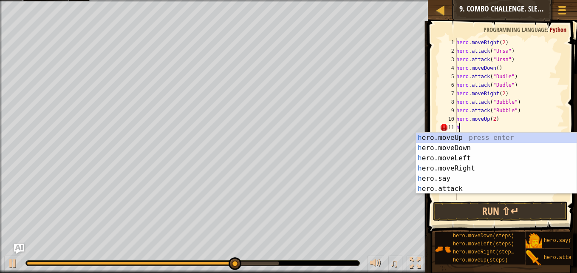
type textarea "h"
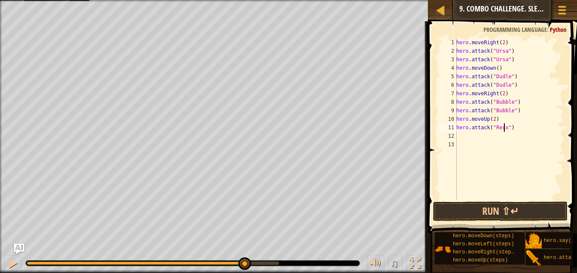
type textarea "hero.attack("Rexxar")"
click at [465, 137] on div "hero . moveRight ( 2 ) hero . attack ( "Ursa" ) hero . attack ( "Ursa" ) hero .…" at bounding box center [510, 127] width 110 height 179
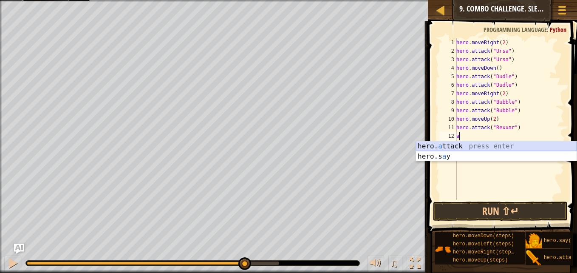
click at [468, 145] on div "hero. a ttack press enter hero.s a y press enter" at bounding box center [496, 161] width 161 height 41
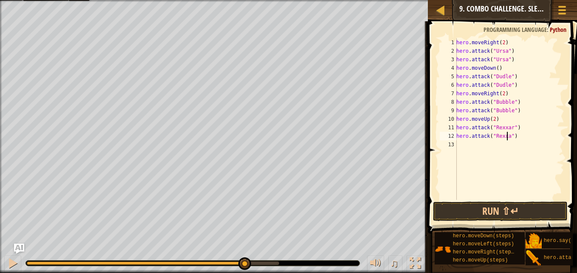
scroll to position [4, 5]
click at [495, 209] on button "Run ⇧↵" at bounding box center [500, 212] width 135 height 20
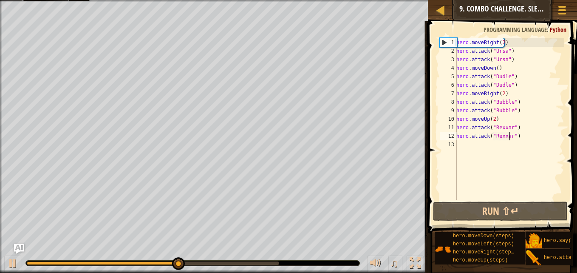
click at [507, 94] on div "hero . moveRight ( 2 ) hero . attack ( "Ursa" ) hero . attack ( "Ursa" ) hero .…" at bounding box center [510, 127] width 110 height 179
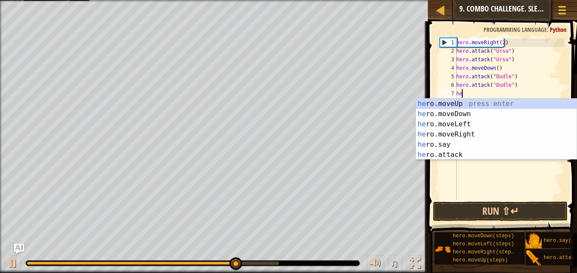
scroll to position [4, 0]
type textarea "h"
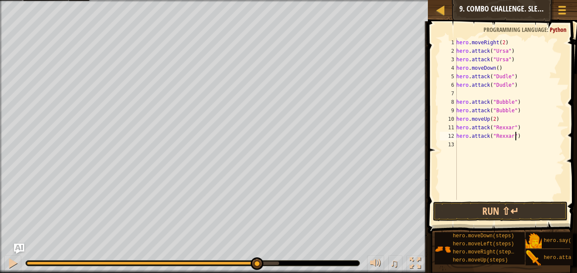
click at [524, 135] on div "hero . moveRight ( 2 ) hero . attack ( "Ursa" ) hero . attack ( "Ursa" ) hero .…" at bounding box center [510, 127] width 110 height 179
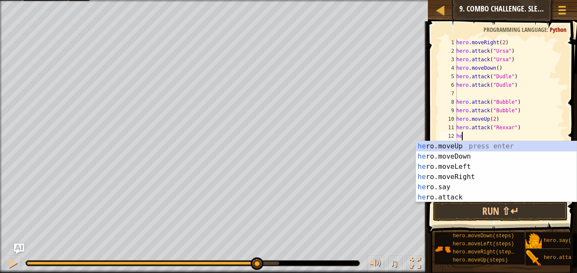
type textarea "h"
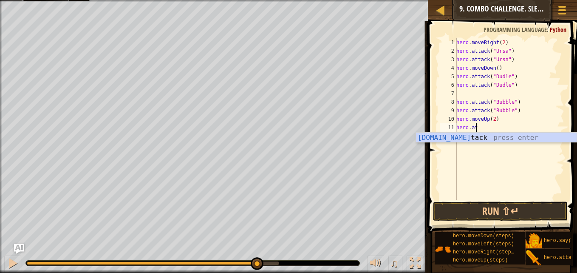
type textarea "h"
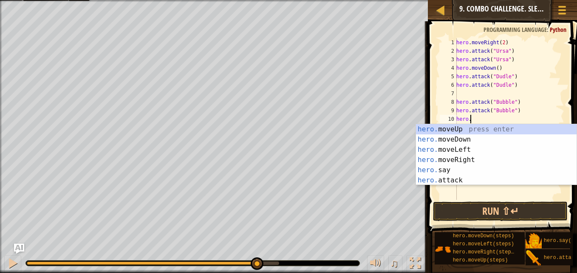
type textarea "h"
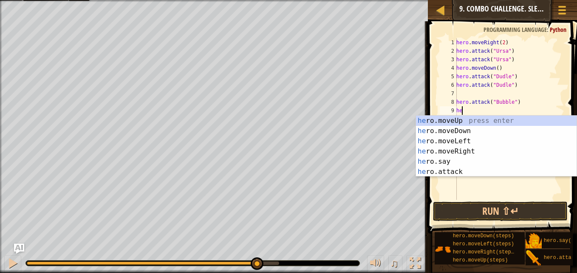
type textarea "h"
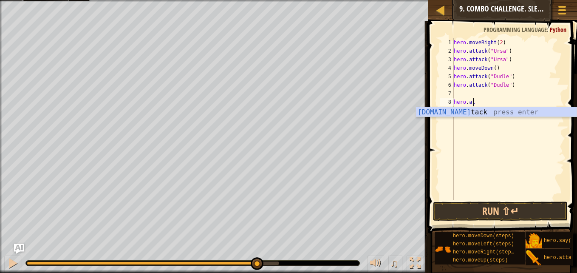
type textarea "h"
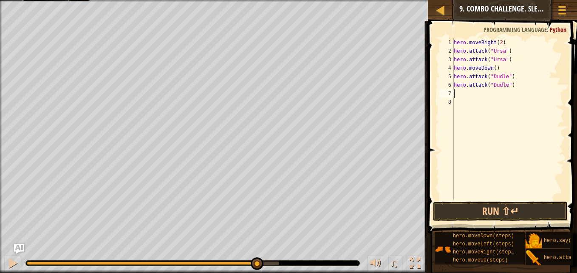
type textarea "m"
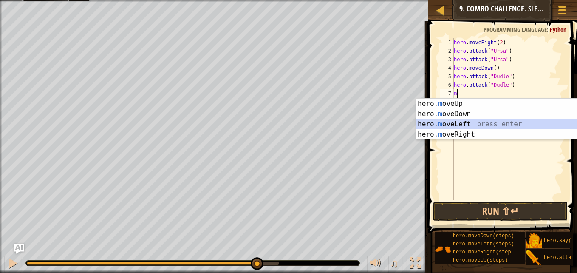
click at [482, 122] on div "hero. m oveUp press enter hero. m oveDown press enter hero. m oveLeft press ent…" at bounding box center [496, 129] width 161 height 61
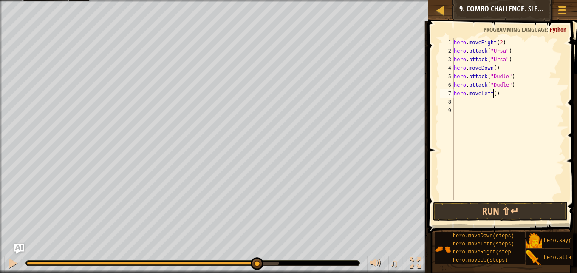
click at [493, 93] on div "hero . moveRight ( 2 ) hero . attack ( "Ursa" ) hero . attack ( "Ursa" ) hero .…" at bounding box center [508, 127] width 112 height 179
type textarea "hero.moveLeft(2)"
click at [493, 210] on button "Run ⇧↵" at bounding box center [500, 212] width 135 height 20
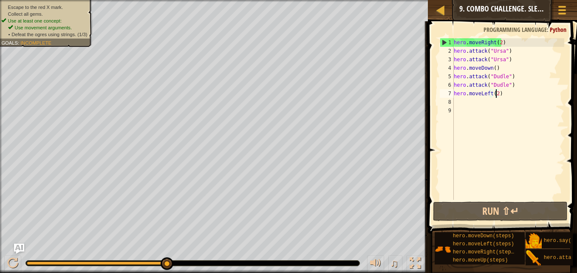
click at [503, 95] on div "hero . moveRight ( 2 ) hero . attack ( "Ursa" ) hero . attack ( "Ursa" ) hero .…" at bounding box center [508, 127] width 112 height 179
click at [466, 107] on div "hero . moveRight ( 2 ) hero . attack ( "Ursa" ) hero . attack ( "Ursa" ) hero .…" at bounding box center [508, 127] width 112 height 179
click at [463, 99] on div "hero . moveRight ( 2 ) hero . attack ( "Ursa" ) hero . attack ( "Ursa" ) hero .…" at bounding box center [508, 127] width 112 height 179
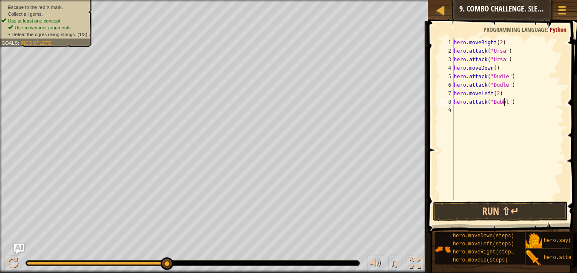
type textarea "hero.attack("Bubble")"
click at [468, 118] on div "hero . moveRight ( 2 ) hero . attack ( "Ursa" ) hero . attack ( "Ursa" ) hero .…" at bounding box center [508, 127] width 112 height 179
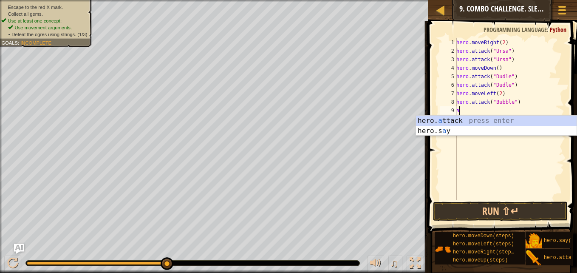
click at [468, 118] on div "hero. a ttack press enter hero.s a y press enter" at bounding box center [496, 136] width 161 height 41
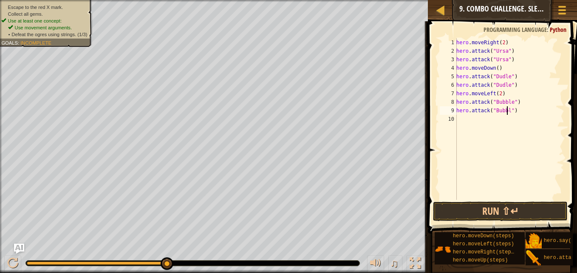
scroll to position [4, 5]
type textarea "hero.attack("Bubble")"
click at [469, 120] on div "hero . moveRight ( 2 ) hero . attack ( "Ursa" ) hero . attack ( "Ursa" ) hero .…" at bounding box center [510, 127] width 110 height 179
type textarea "u"
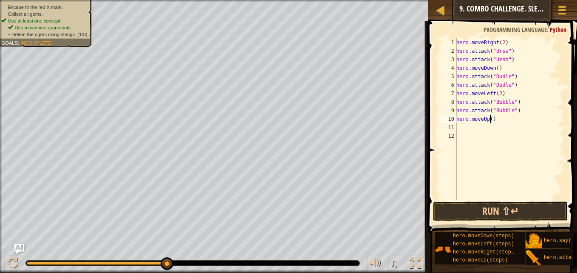
click at [490, 119] on div "hero . moveRight ( 2 ) hero . attack ( "Ursa" ) hero . attack ( "Ursa" ) hero .…" at bounding box center [510, 127] width 110 height 179
type textarea "hero.moveUp(2)"
click at [486, 215] on button "Run ⇧↵" at bounding box center [500, 212] width 135 height 20
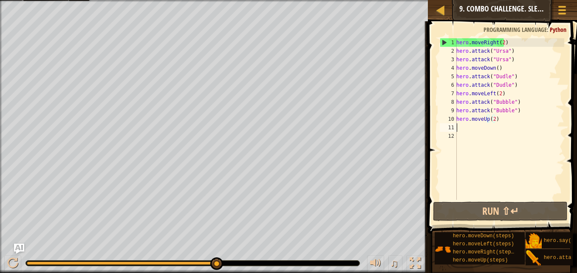
click at [469, 124] on div "hero . moveRight ( 2 ) hero . attack ( "Ursa" ) hero . attack ( "Ursa" ) hero .…" at bounding box center [510, 127] width 110 height 179
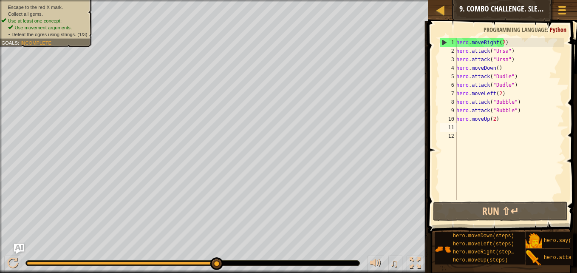
scroll to position [4, 0]
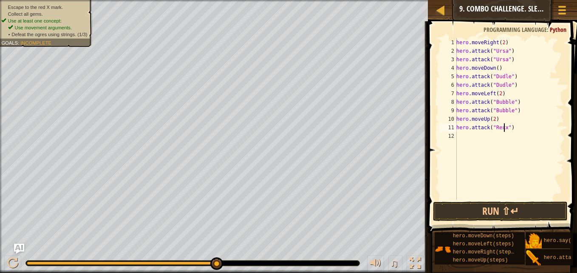
type textarea "hero.attack("Rexxar")"
click at [468, 135] on div "hero . moveRight ( 2 ) hero . attack ( "Ursa" ) hero . attack ( "Ursa" ) hero .…" at bounding box center [510, 127] width 110 height 179
type textarea "hero.attack("Rexxar")"
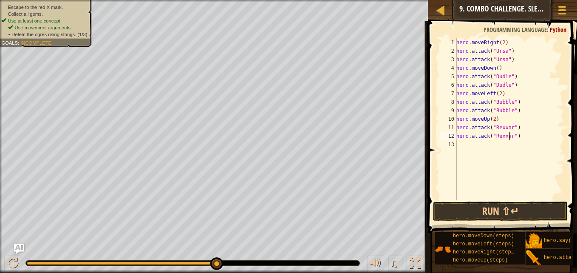
scroll to position [4, 5]
click at [466, 147] on div "hero . moveRight ( 2 ) hero . attack ( "Ursa" ) hero . attack ( "Ursa" ) hero .…" at bounding box center [510, 127] width 110 height 179
type textarea "r"
click at [496, 147] on div "hero . moveRight ( 2 ) hero . attack ( "Ursa" ) hero . attack ( "Ursa" ) hero .…" at bounding box center [510, 127] width 110 height 179
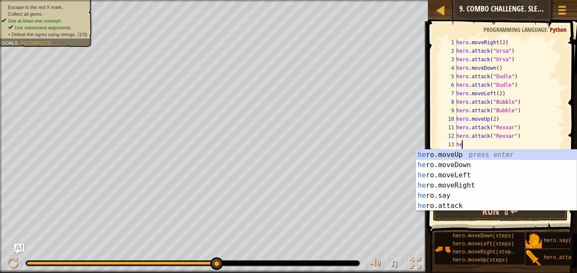
type textarea "h"
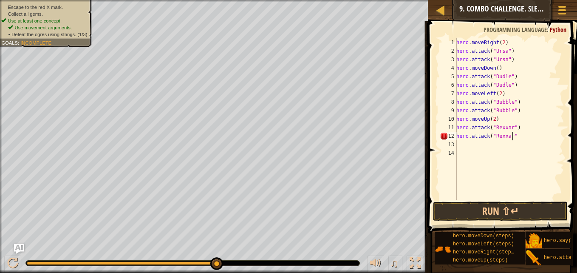
type textarea "hero.attack("Rexxar")"
click at [470, 142] on div "hero . moveRight ( 2 ) hero . attack ( "Ursa" ) hero . attack ( "Ursa" ) hero .…" at bounding box center [510, 127] width 110 height 179
type textarea "m"
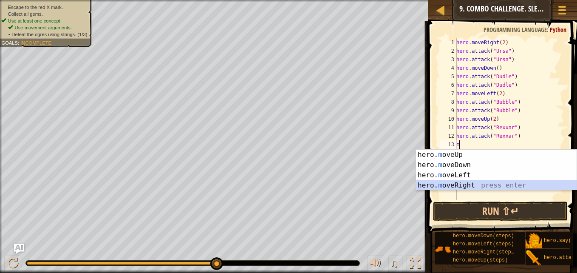
click at [464, 187] on div "hero. m oveUp press enter hero. m oveDown press enter hero. m oveLeft press ent…" at bounding box center [496, 180] width 161 height 61
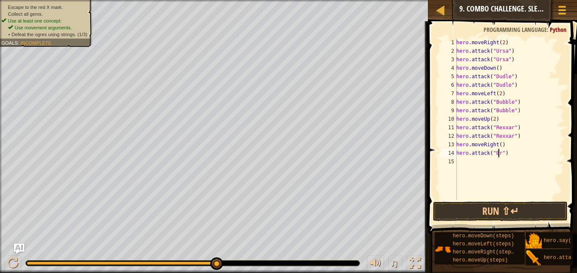
scroll to position [4, 4]
type textarea "hero.attack("Brack")"
click at [465, 160] on div "hero . moveRight ( 2 ) hero . attack ( "Ursa" ) hero . attack ( "Ursa" ) hero .…" at bounding box center [510, 127] width 110 height 179
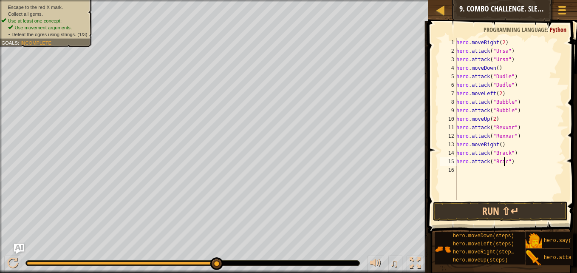
type textarea "hero.attack("Brack")"
click at [462, 174] on div "hero . moveRight ( 2 ) hero . attack ( "Ursa" ) hero . attack ( "Ursa" ) hero .…" at bounding box center [510, 127] width 110 height 179
type textarea "r"
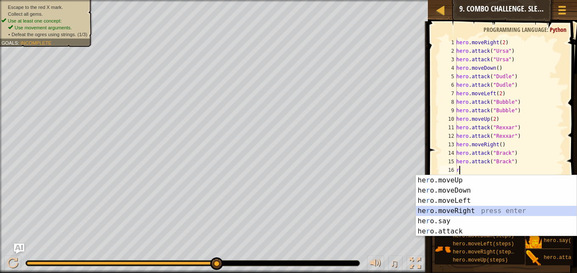
click at [471, 207] on div "he r o.moveUp press enter he r o.moveDown press enter he r o.moveLeft press ent…" at bounding box center [496, 216] width 161 height 82
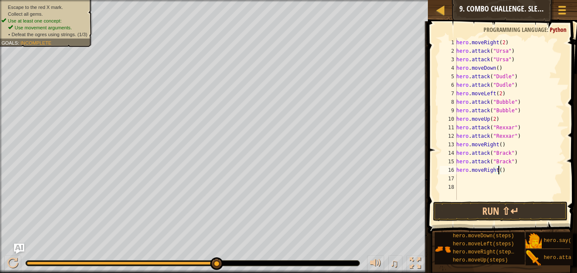
click at [498, 170] on div "hero . moveRight ( 2 ) hero . attack ( "Ursa" ) hero . attack ( "Ursa" ) hero .…" at bounding box center [510, 127] width 110 height 179
type textarea "hero.moveRight(2)"
click at [482, 207] on button "Run ⇧↵" at bounding box center [500, 212] width 135 height 20
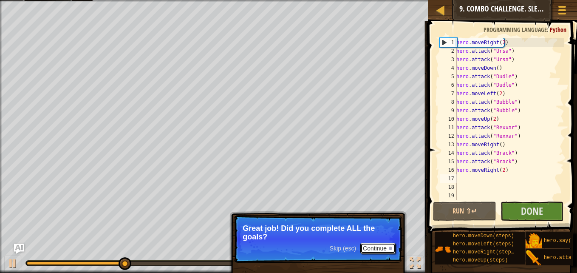
click at [387, 250] on button "Continue" at bounding box center [378, 248] width 35 height 11
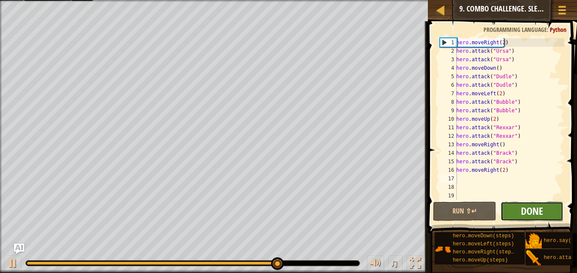
click at [531, 209] on span "Done" at bounding box center [532, 211] width 22 height 14
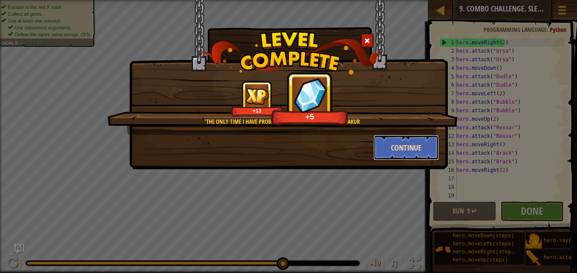
click at [414, 145] on button "Continue" at bounding box center [407, 148] width 66 height 26
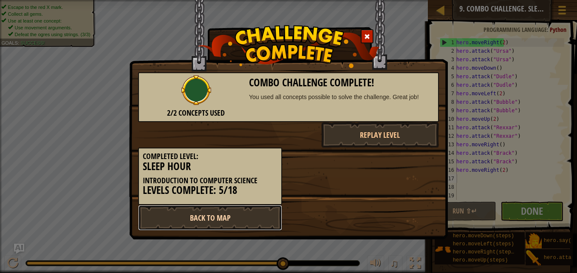
click at [244, 217] on link "Back to Map" at bounding box center [210, 218] width 144 height 26
